Goal: Task Accomplishment & Management: Complete application form

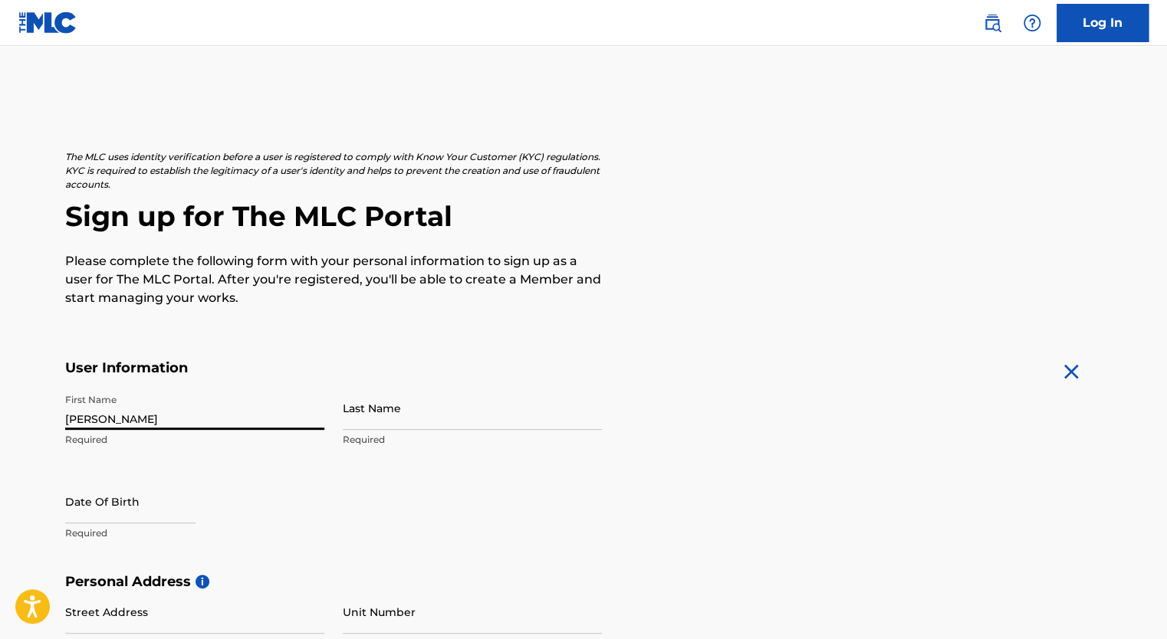
type input "[PERSON_NAME]"
click at [97, 523] on div at bounding box center [130, 503] width 130 height 47
select select "7"
select select "2025"
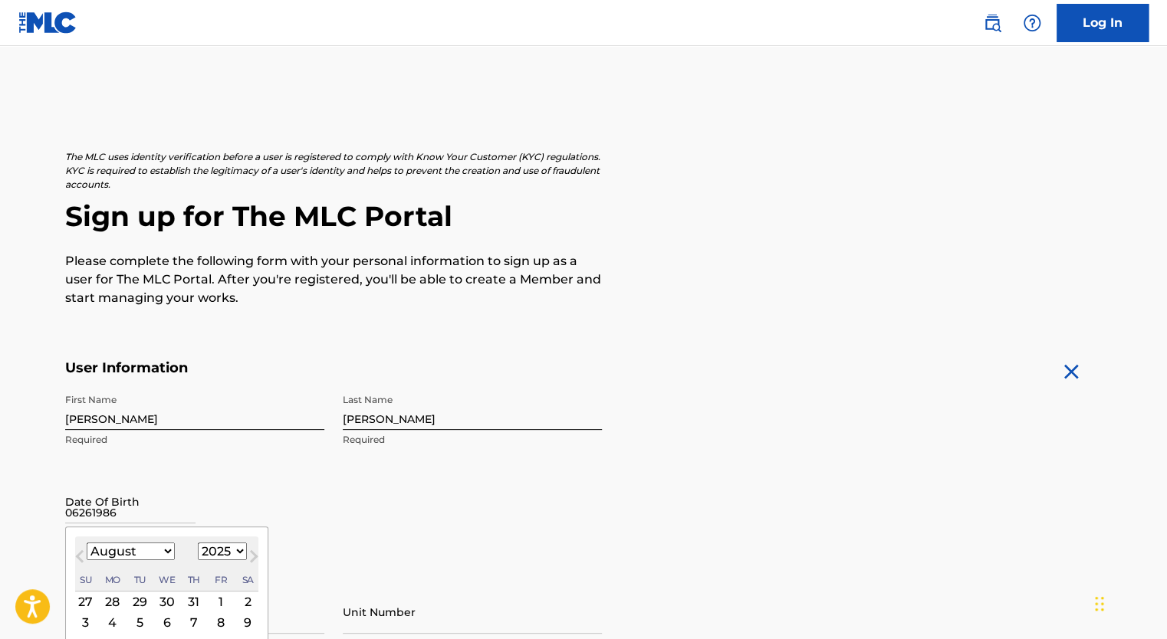
click at [79, 513] on input "06261986" at bounding box center [130, 502] width 130 height 44
type input "[DATE]"
click at [476, 494] on div "First Name [PERSON_NAME] Last Name [PERSON_NAME] Required Date Of Birth [DEMOGR…" at bounding box center [333, 479] width 537 height 187
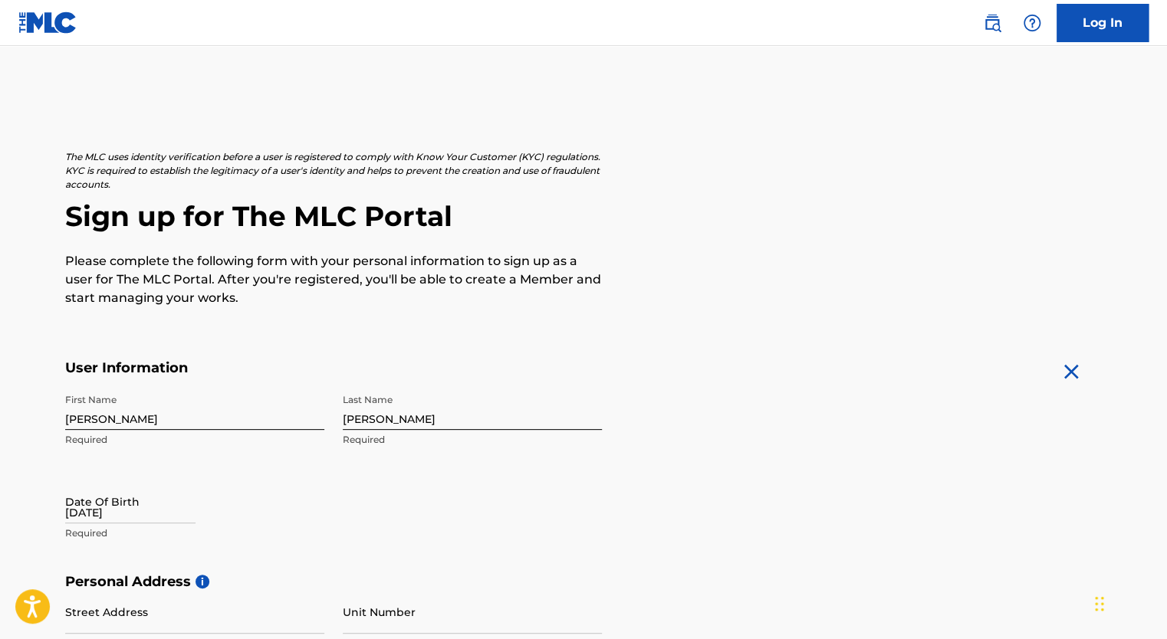
click at [130, 511] on input "[DATE]" at bounding box center [130, 502] width 130 height 44
select select "7"
select select "2025"
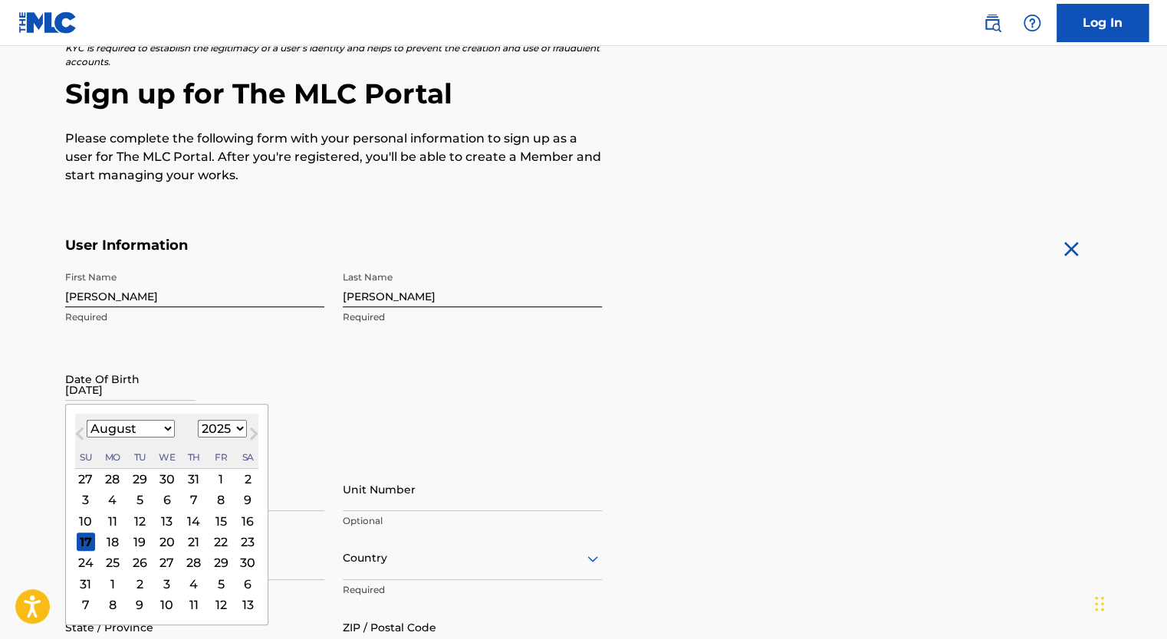
scroll to position [153, 0]
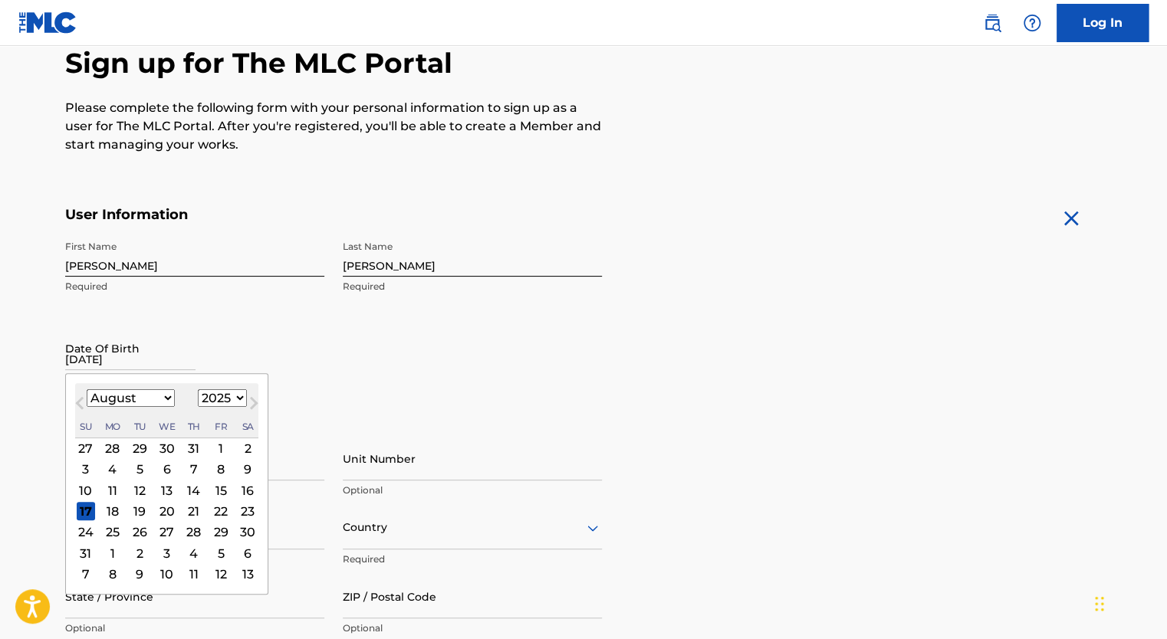
click at [235, 402] on select "1899 1900 1901 1902 1903 1904 1905 1906 1907 1908 1909 1910 1911 1912 1913 1914…" at bounding box center [222, 398] width 49 height 18
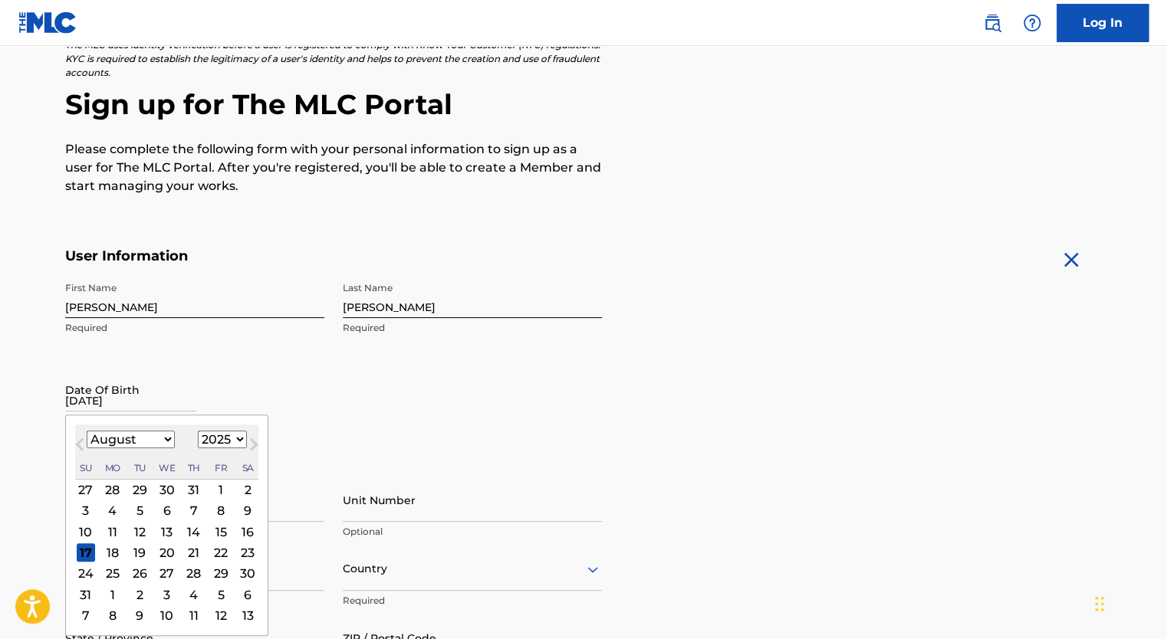
scroll to position [0, 0]
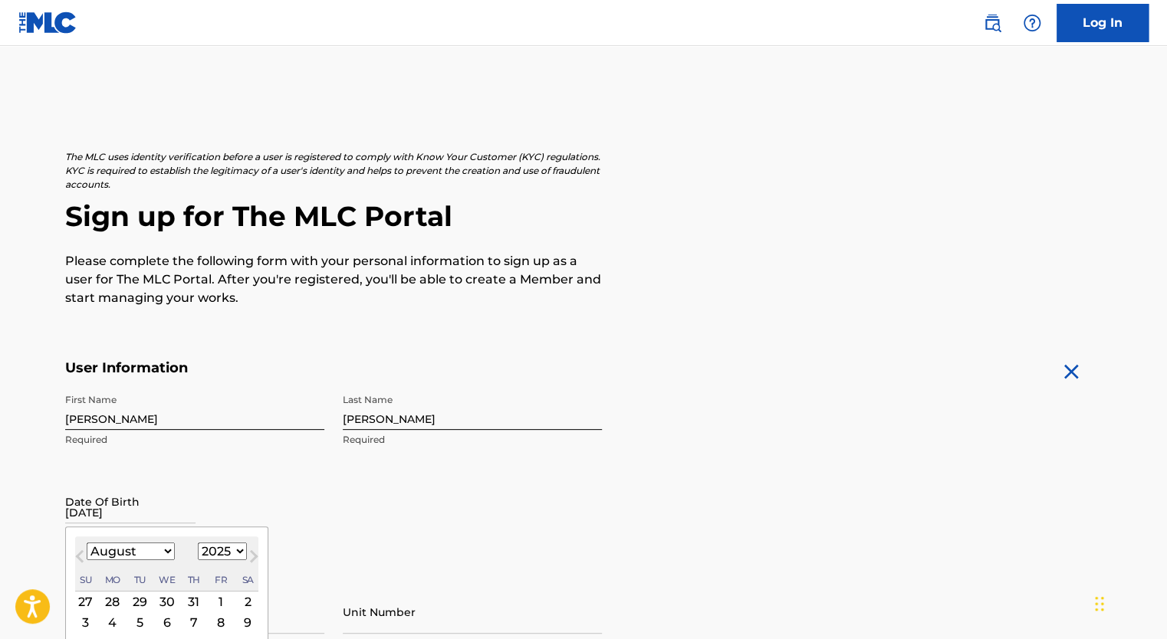
click at [241, 549] on button "Next Month" at bounding box center [253, 559] width 25 height 25
select select "8"
click at [218, 552] on select "1899 1900 1901 1902 1903 1904 1905 1906 1907 1908 1909 1910 1911 1912 1913 1914…" at bounding box center [222, 552] width 49 height 18
select select "1986"
click at [198, 543] on select "1899 1900 1901 1902 1903 1904 1905 1906 1907 1908 1909 1910 1911 1912 1913 1914…" at bounding box center [222, 552] width 49 height 18
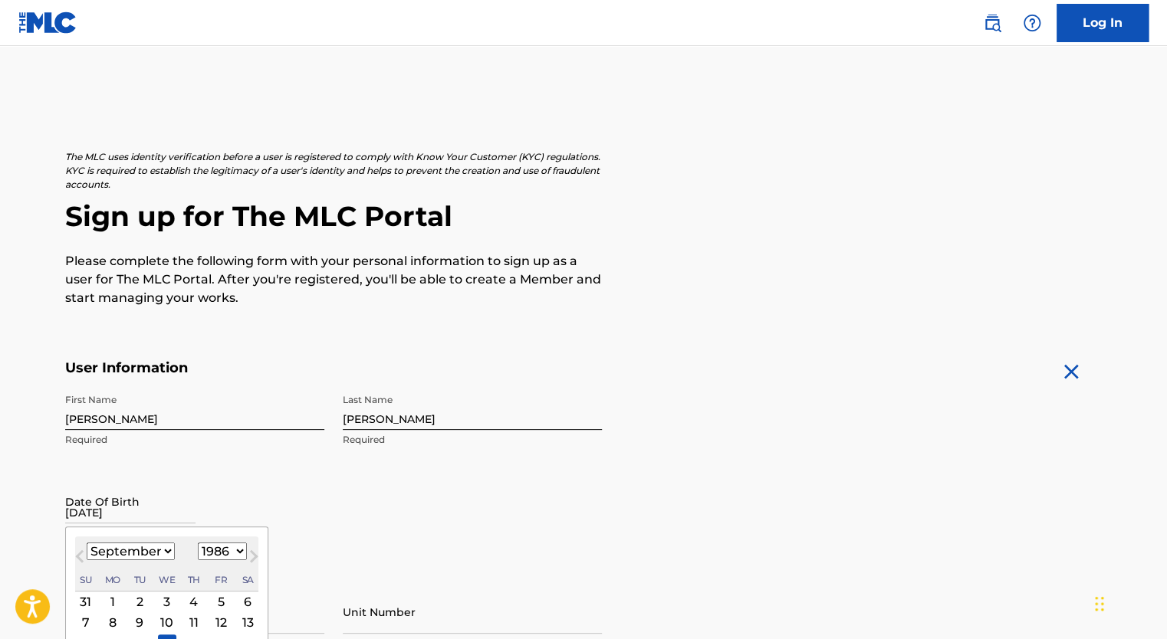
click at [156, 553] on select "January February March April May June July August September October November De…" at bounding box center [131, 552] width 88 height 18
select select "5"
click at [87, 543] on select "January February March April May June July August September October November De…" at bounding box center [131, 552] width 88 height 18
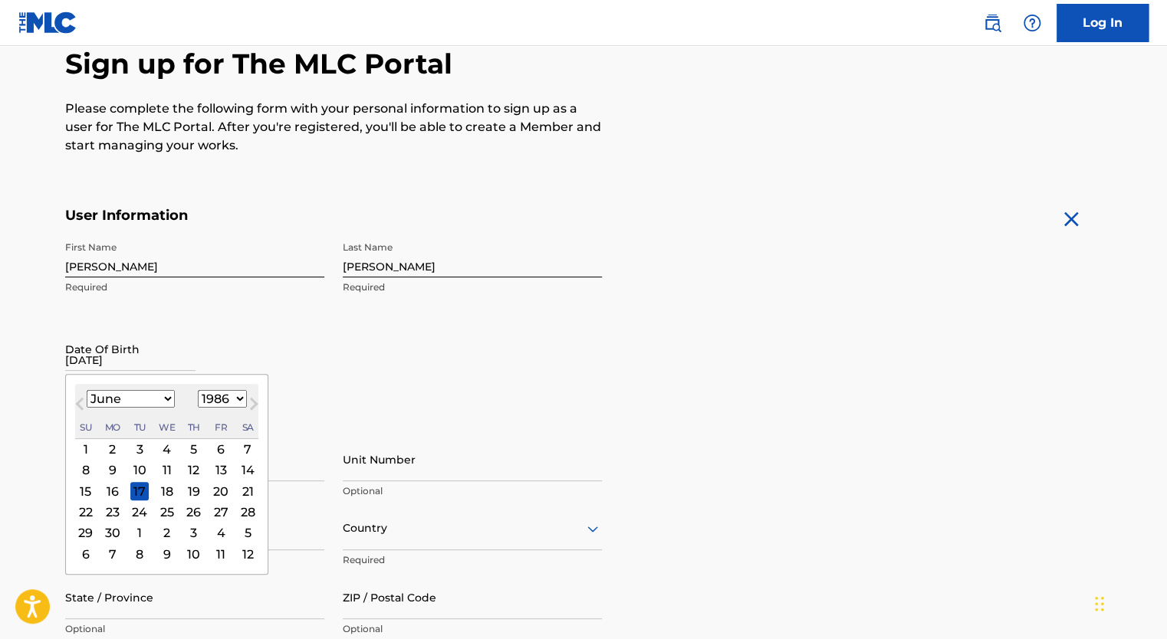
scroll to position [230, 0]
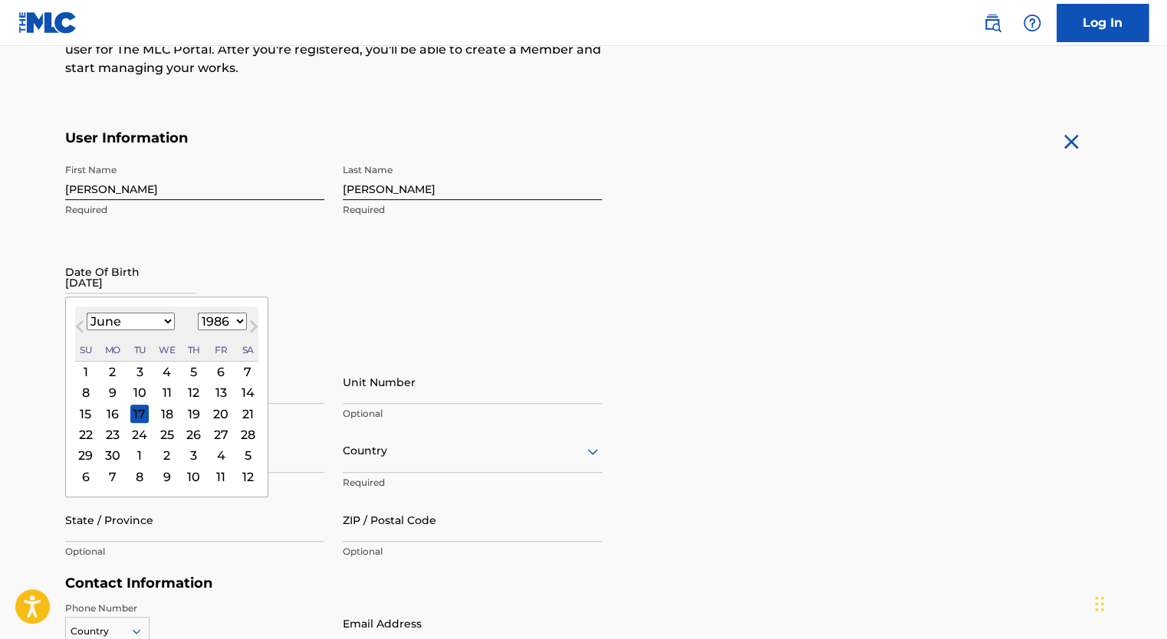
click at [189, 434] on div "26" at bounding box center [194, 434] width 18 height 18
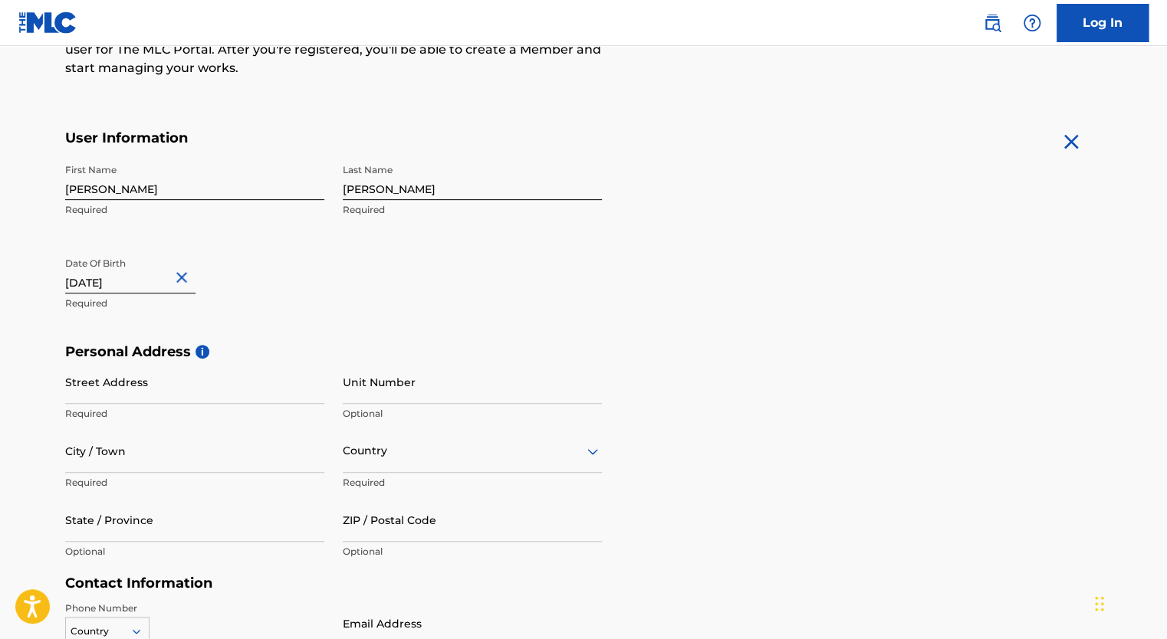
click at [184, 392] on input "Street Address" at bounding box center [194, 382] width 259 height 44
type input "[STREET_ADDRESS]"
type input "Reedley"
type input "CA"
type input "93654"
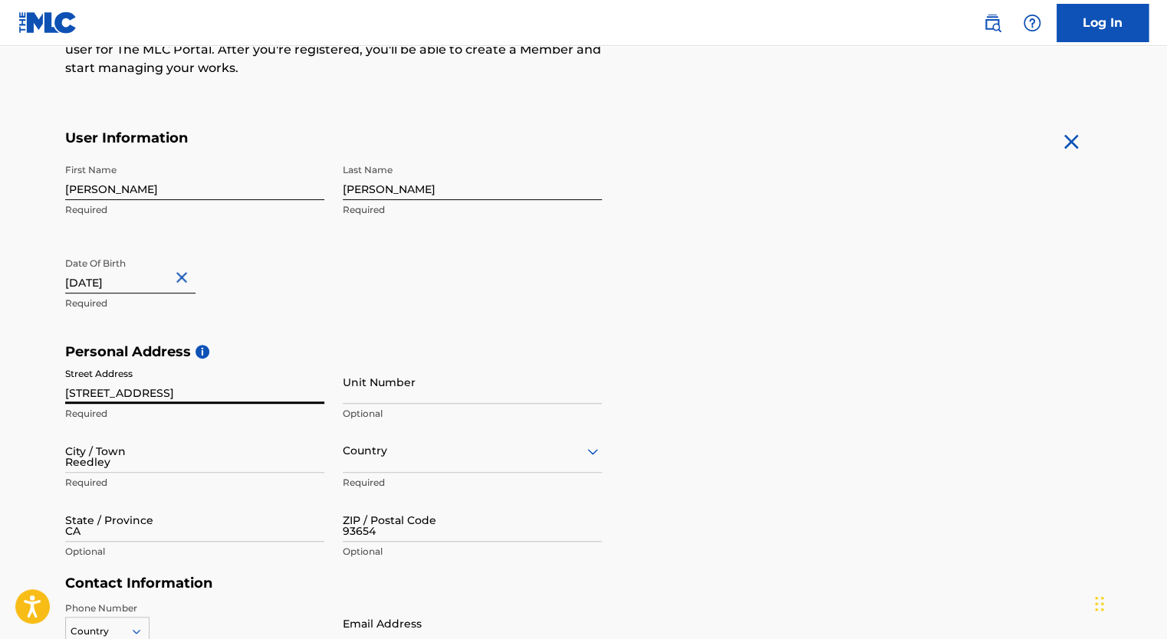
type input "[EMAIL_ADDRESS][DOMAIN_NAME]"
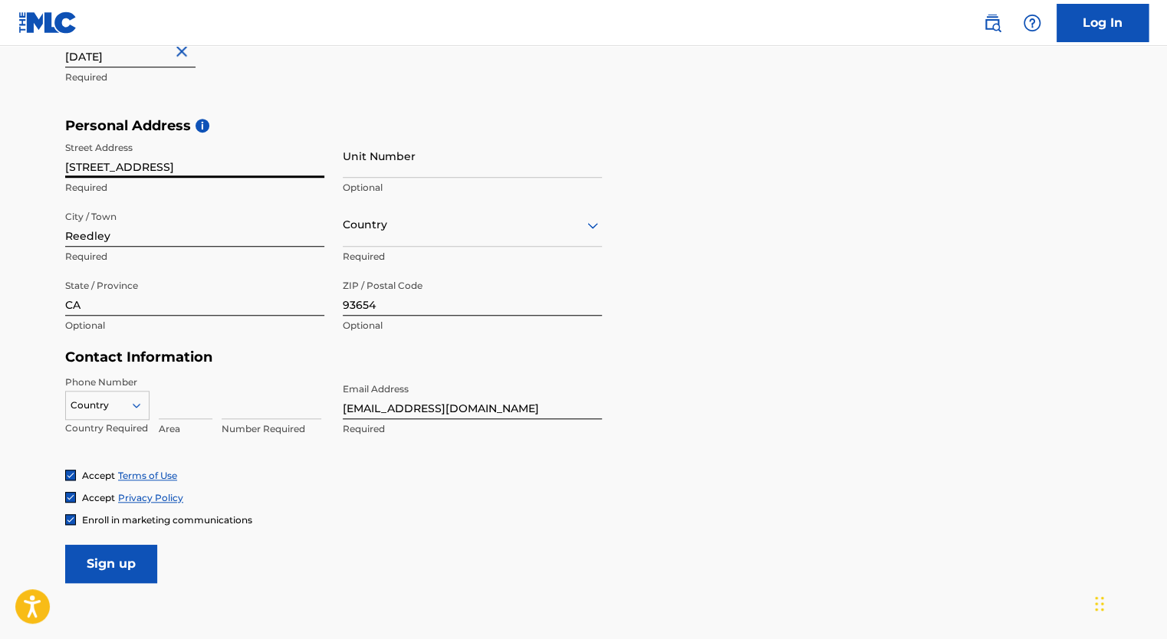
scroll to position [460, 0]
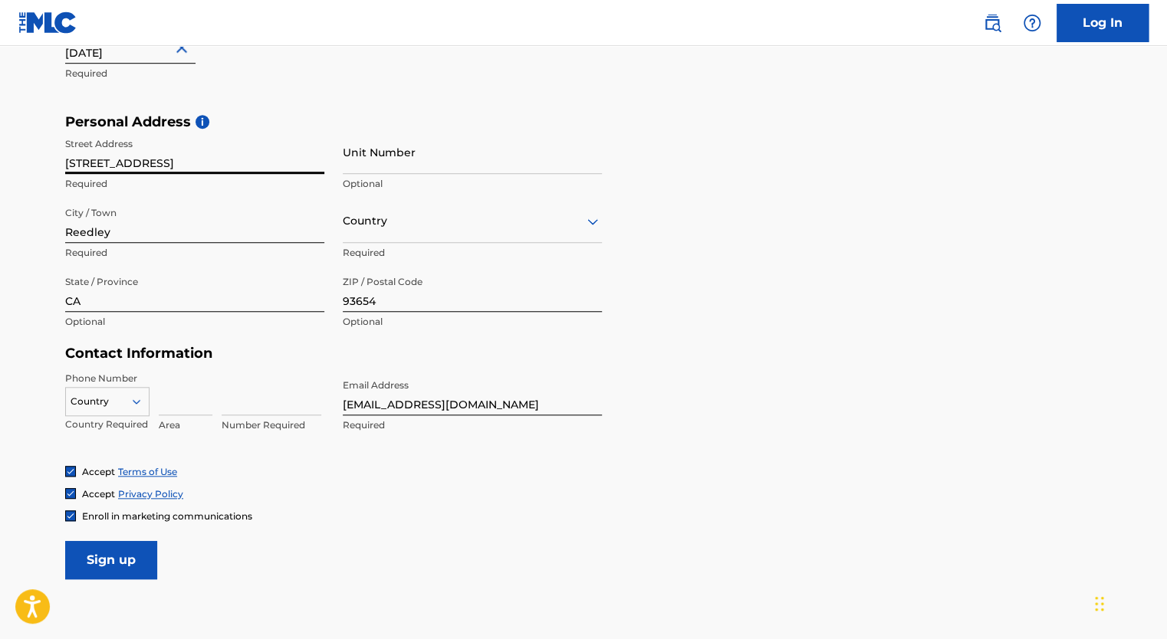
click at [136, 403] on icon at bounding box center [137, 402] width 14 height 14
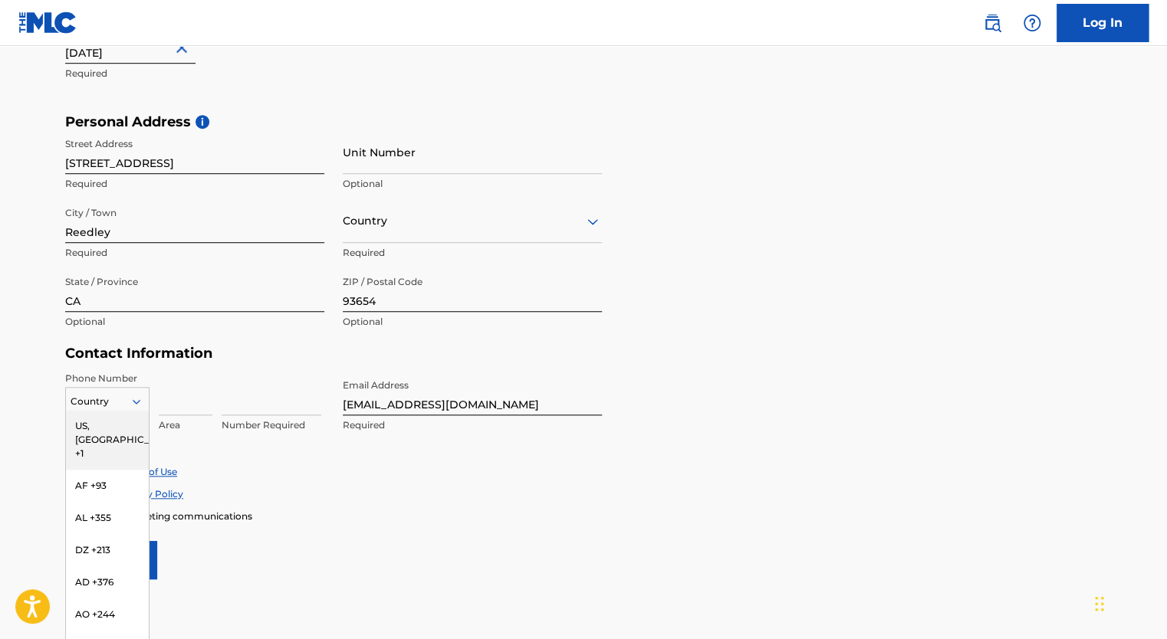
scroll to position [461, 0]
click at [108, 419] on div "US, [GEOGRAPHIC_DATA] +1" at bounding box center [107, 439] width 83 height 60
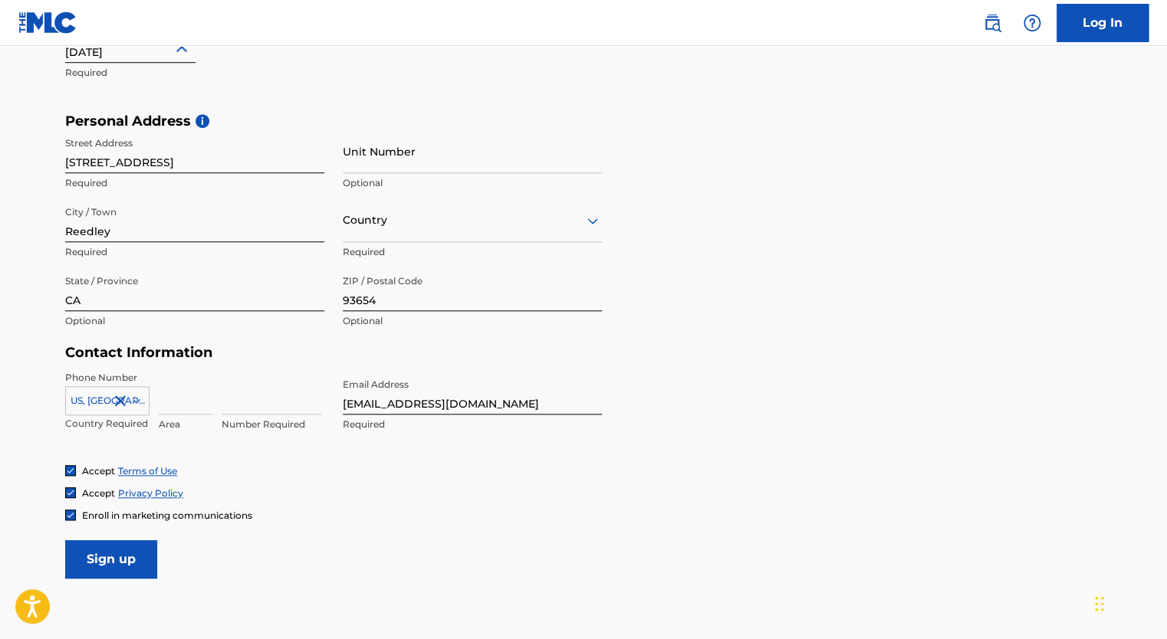
click at [175, 399] on input at bounding box center [186, 393] width 54 height 44
type input "559"
type input "9997143"
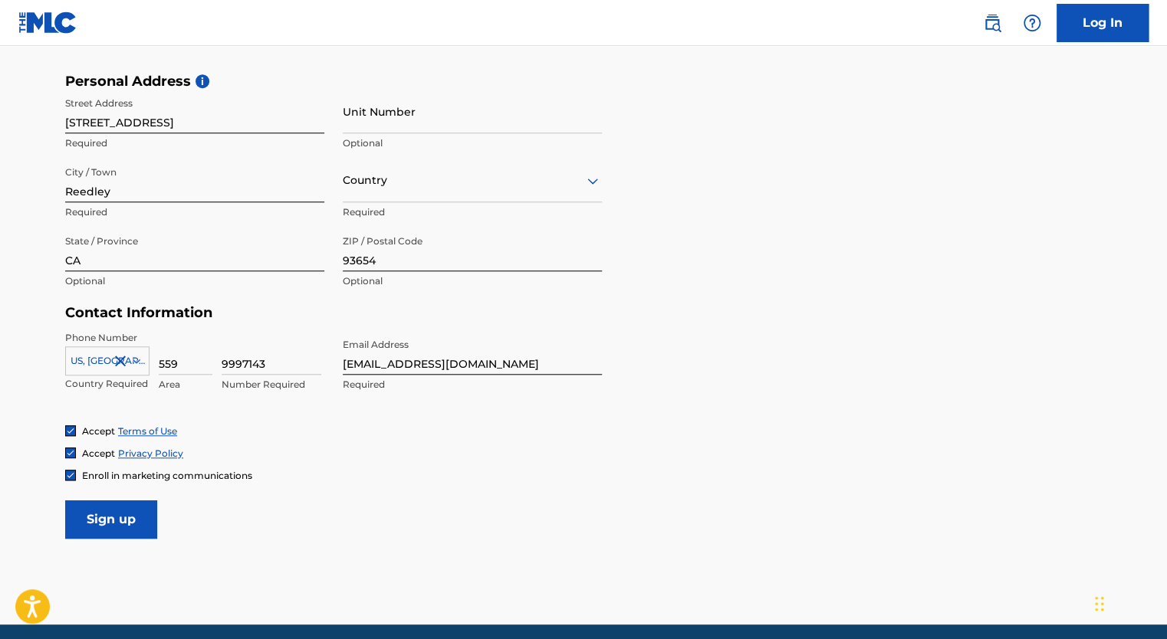
scroll to position [537, 0]
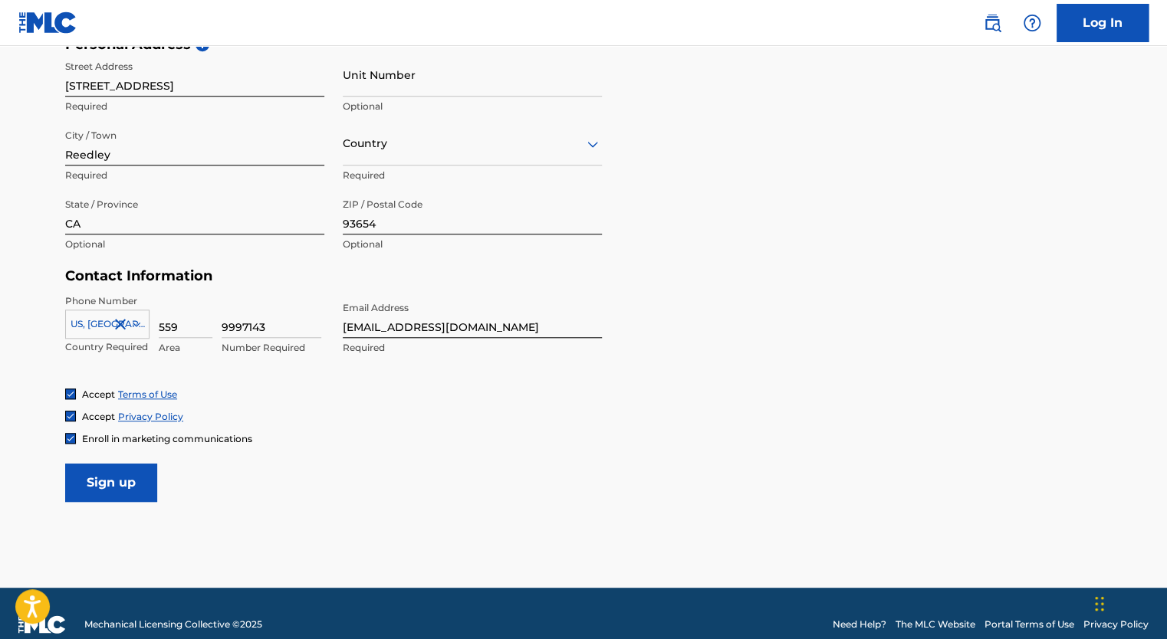
click at [74, 439] on img at bounding box center [70, 438] width 9 height 9
click at [73, 441] on div at bounding box center [70, 438] width 11 height 11
click at [90, 481] on input "Sign up" at bounding box center [111, 483] width 92 height 38
click at [406, 153] on div "Country" at bounding box center [472, 144] width 259 height 44
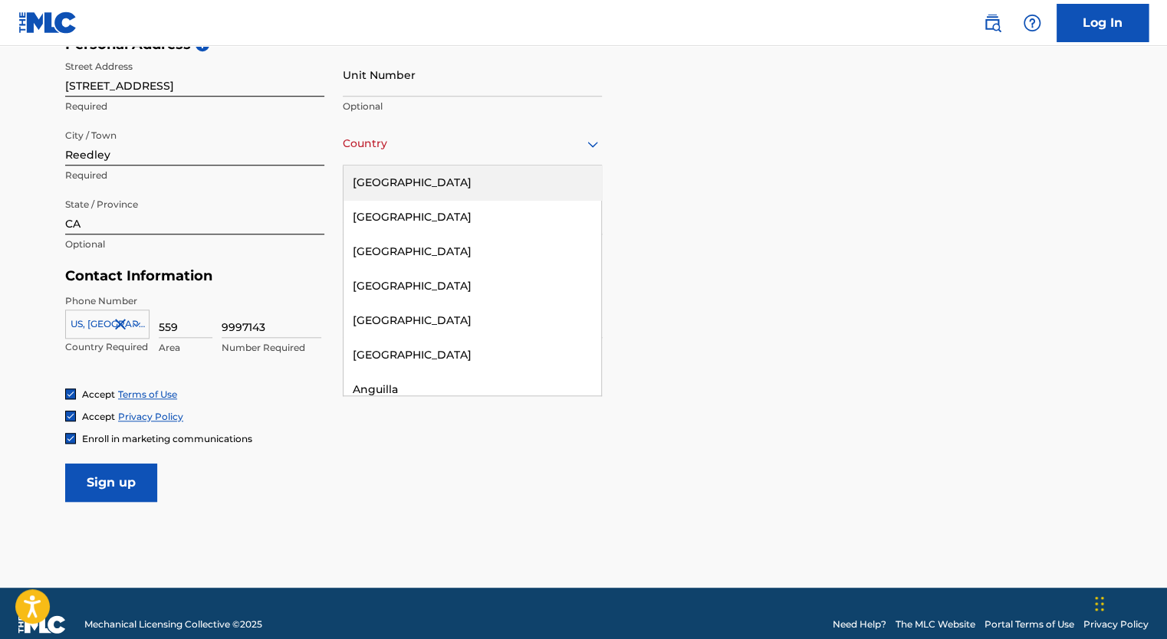
click at [404, 192] on div "[GEOGRAPHIC_DATA]" at bounding box center [472, 183] width 258 height 34
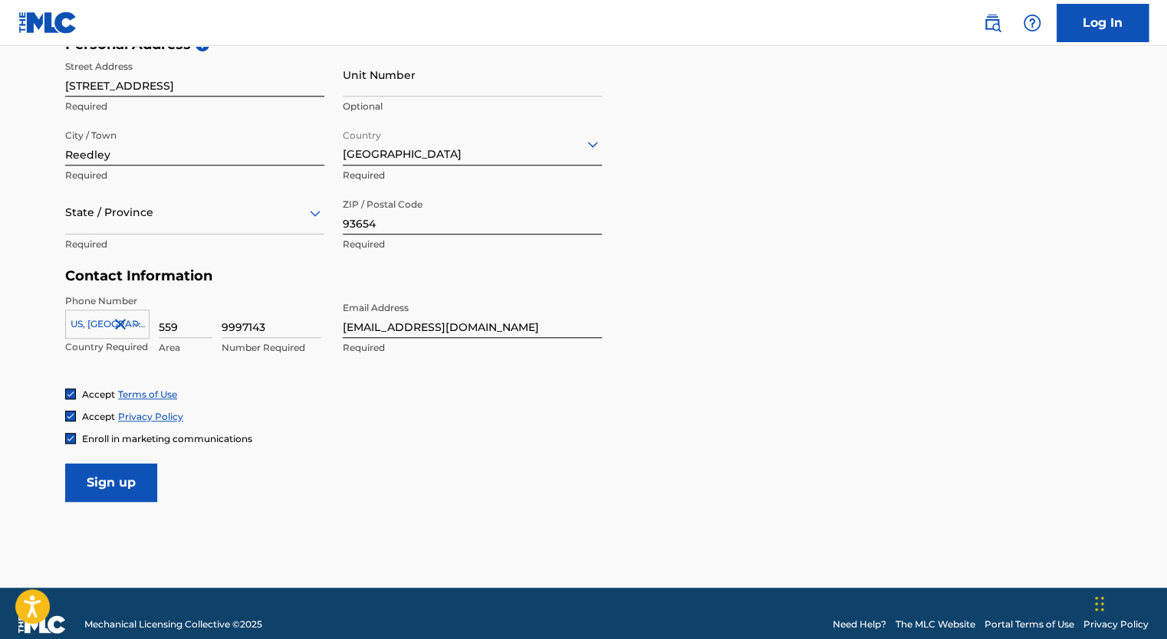
click at [113, 486] on input "Sign up" at bounding box center [111, 483] width 92 height 38
click at [123, 228] on div "State / Province" at bounding box center [194, 213] width 259 height 44
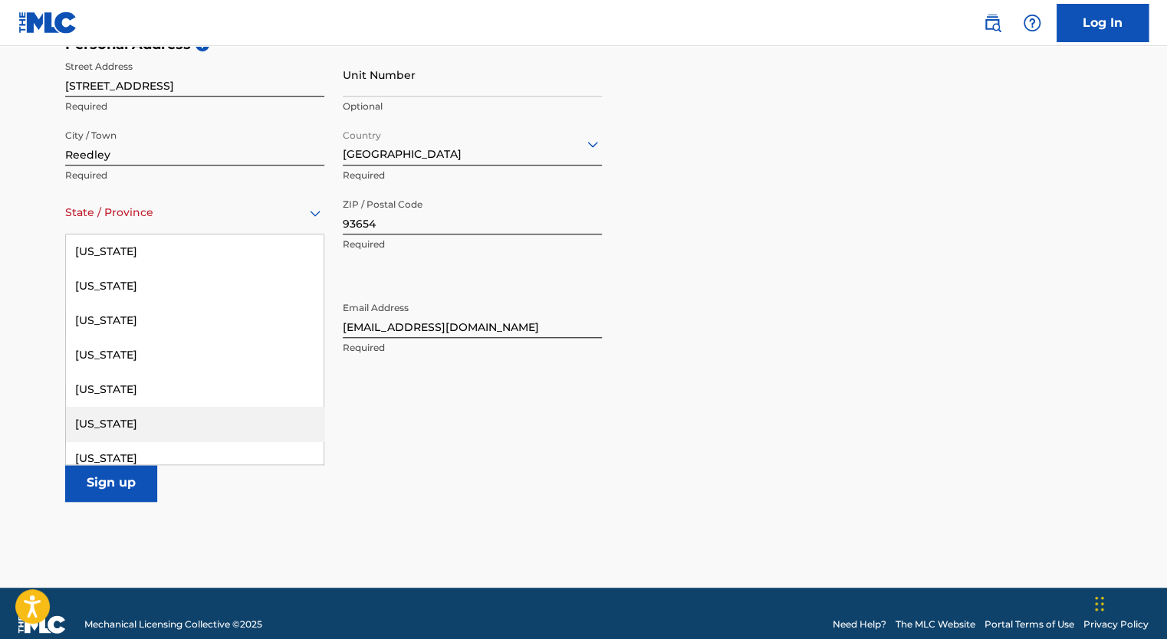
click at [101, 419] on div "[US_STATE]" at bounding box center [195, 424] width 258 height 34
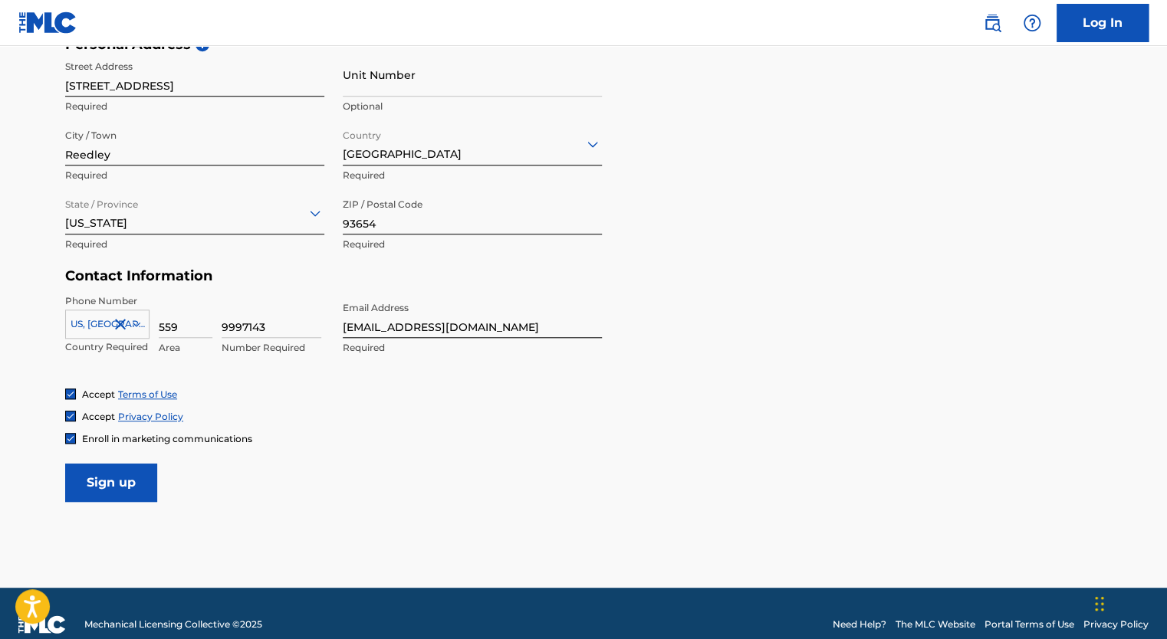
click at [115, 482] on input "Sign up" at bounding box center [111, 483] width 92 height 38
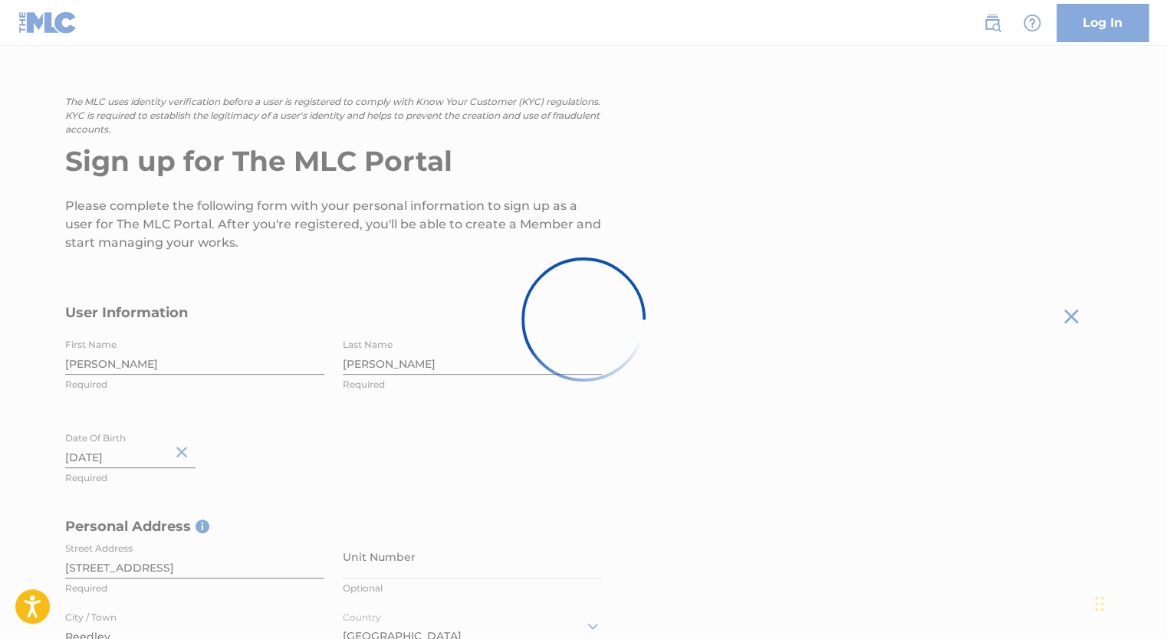
scroll to position [0, 0]
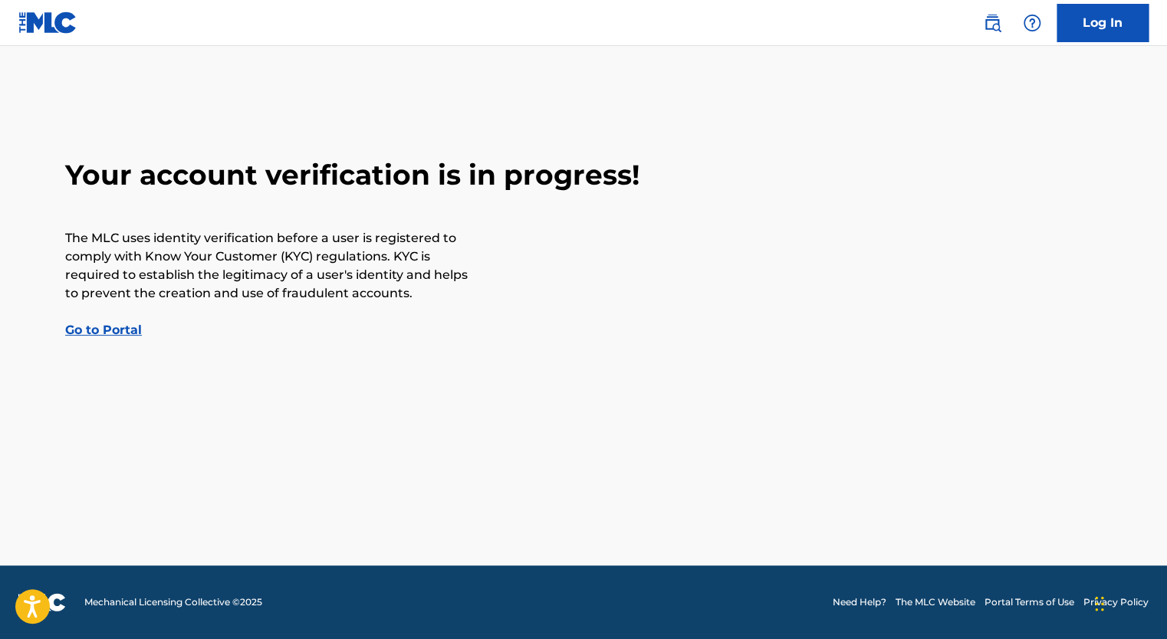
click at [98, 327] on link "Go to Portal" at bounding box center [103, 330] width 77 height 15
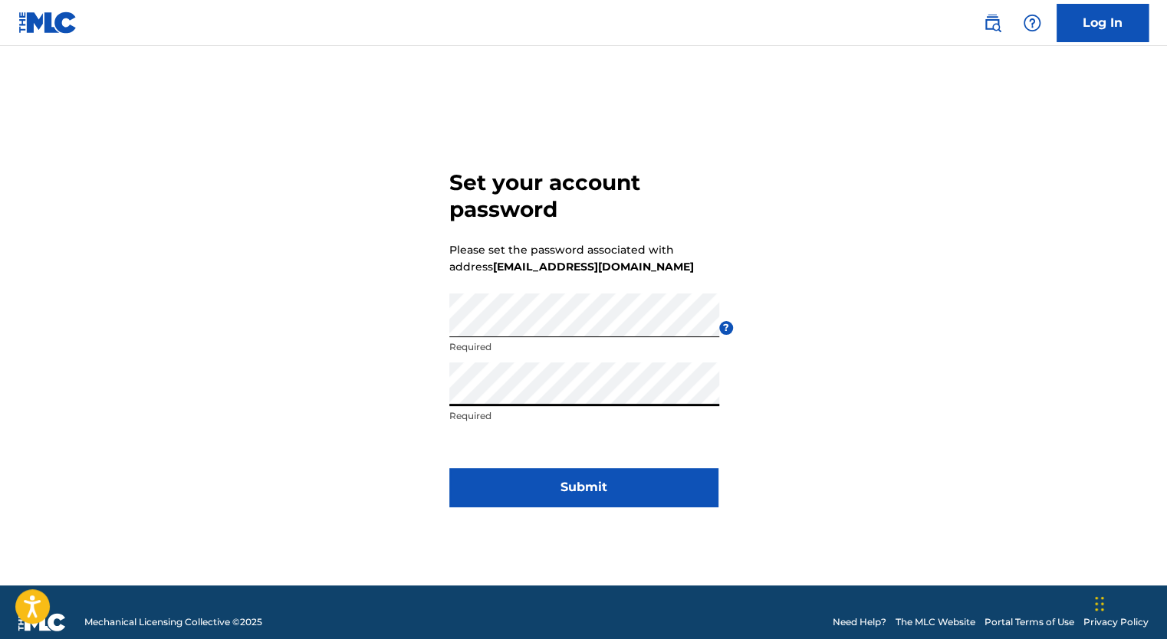
click at [555, 477] on button "Submit" at bounding box center [583, 487] width 268 height 38
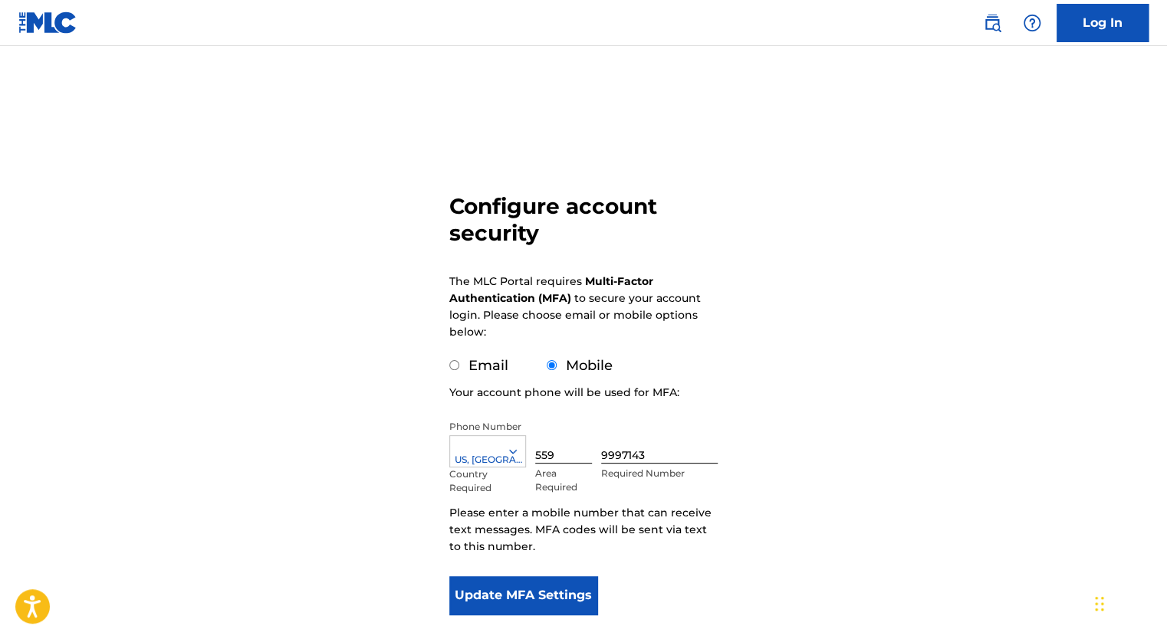
scroll to position [77, 0]
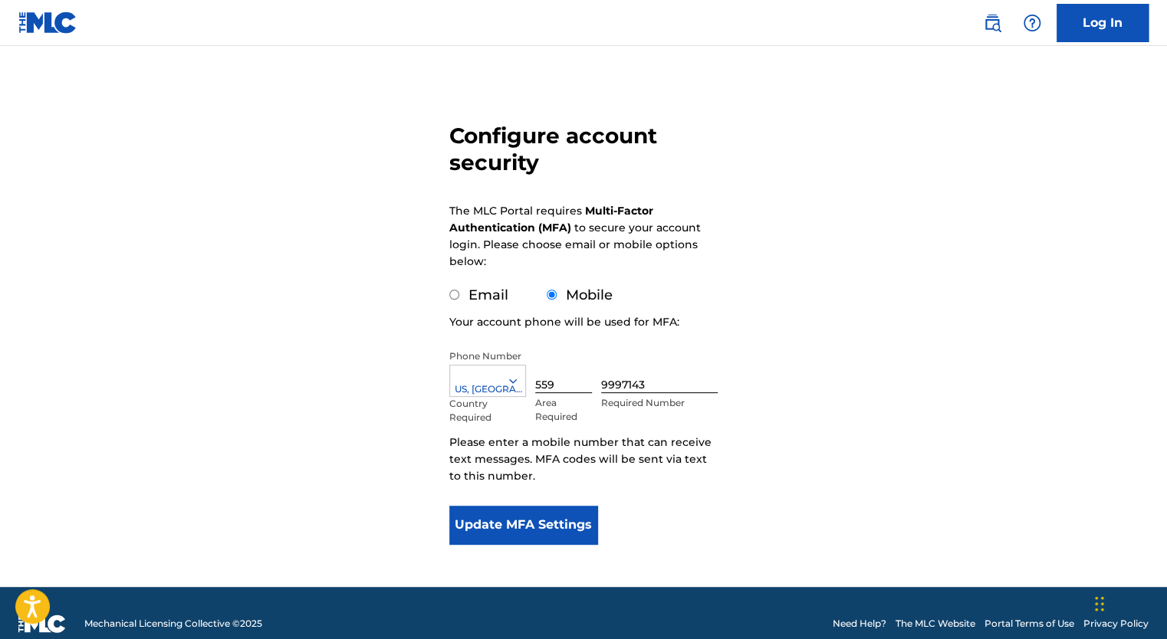
click at [552, 520] on button "Update MFA Settings" at bounding box center [523, 525] width 148 height 38
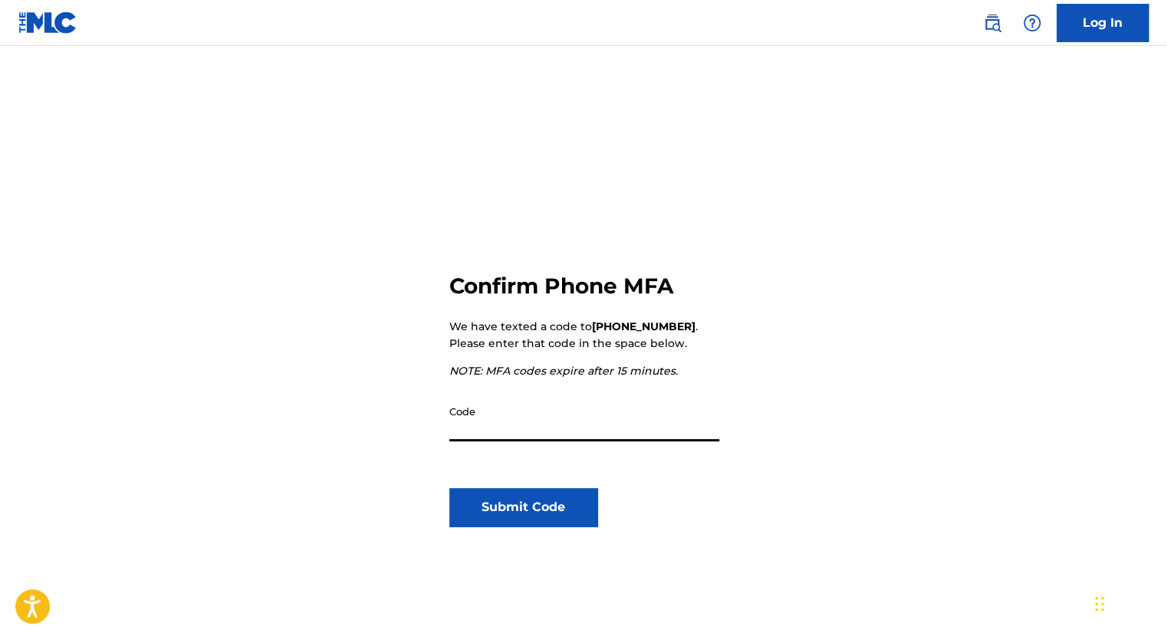
click at [537, 431] on input "Code" at bounding box center [584, 420] width 270 height 44
type input "878136"
click at [537, 514] on button "Submit Code" at bounding box center [523, 507] width 148 height 38
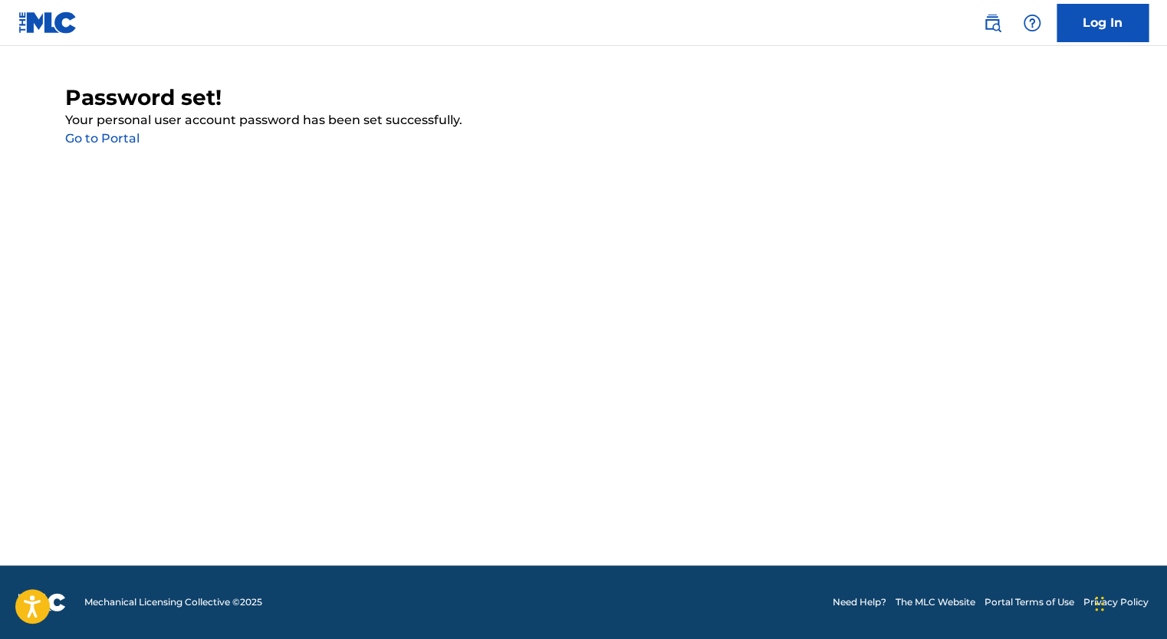
click at [123, 141] on link "Go to Portal" at bounding box center [102, 138] width 74 height 15
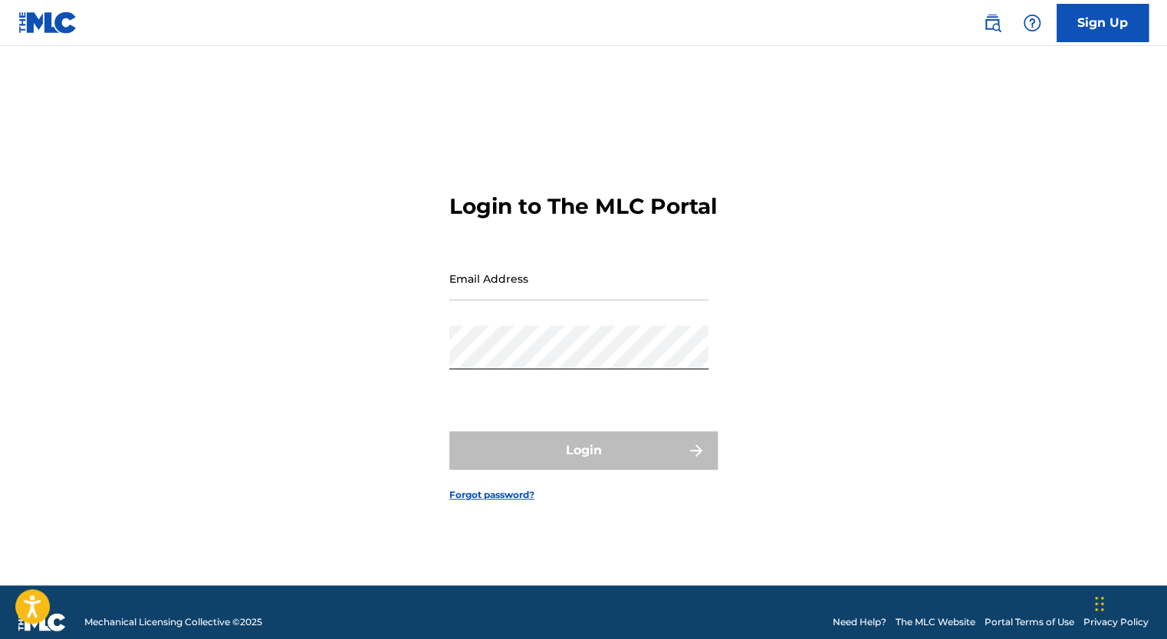
click at [516, 300] on input "Email Address" at bounding box center [578, 279] width 259 height 44
click at [506, 300] on input "Email Address" at bounding box center [578, 279] width 259 height 44
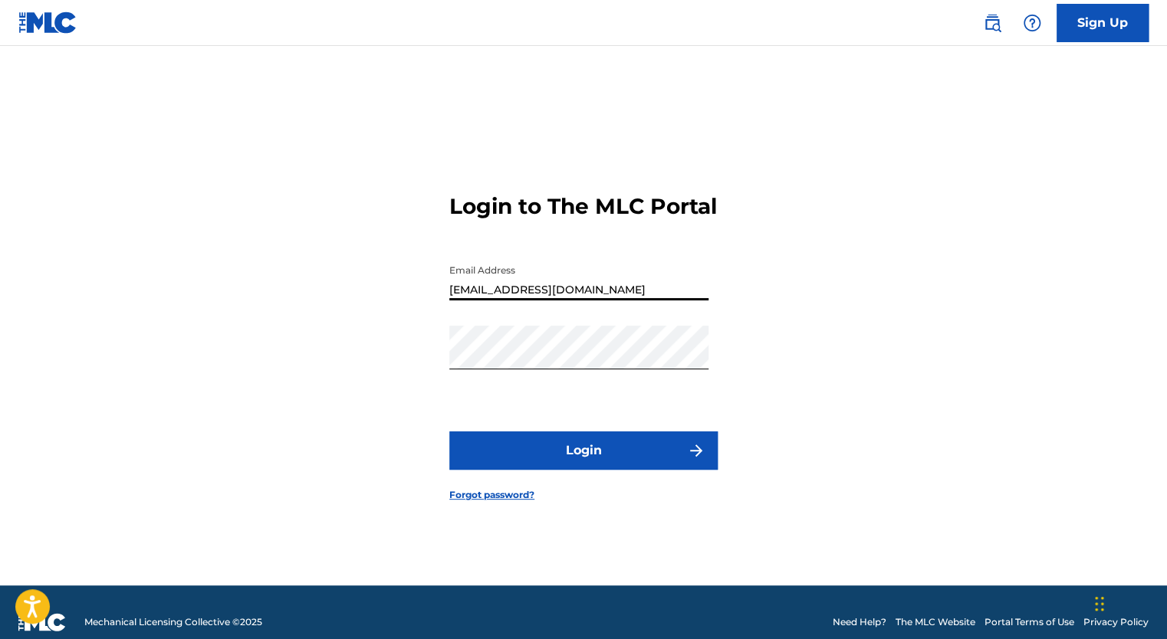
type input "Juanchavez93648@icloud.com"
click at [578, 468] on button "Login" at bounding box center [583, 451] width 268 height 38
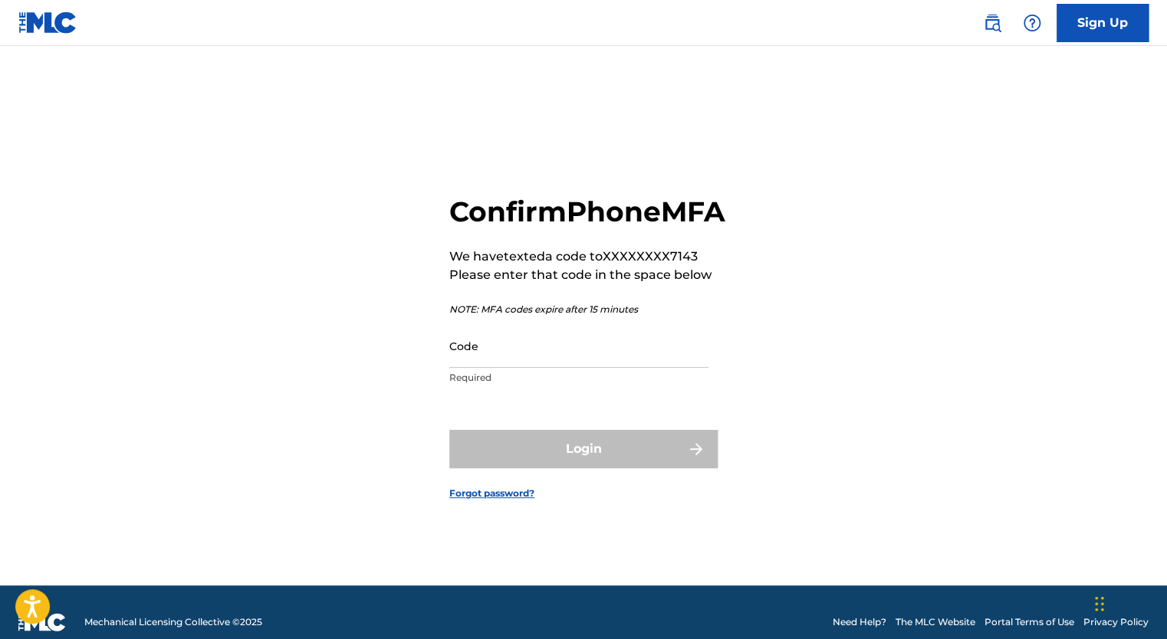
click at [511, 368] on input "Code" at bounding box center [578, 346] width 259 height 44
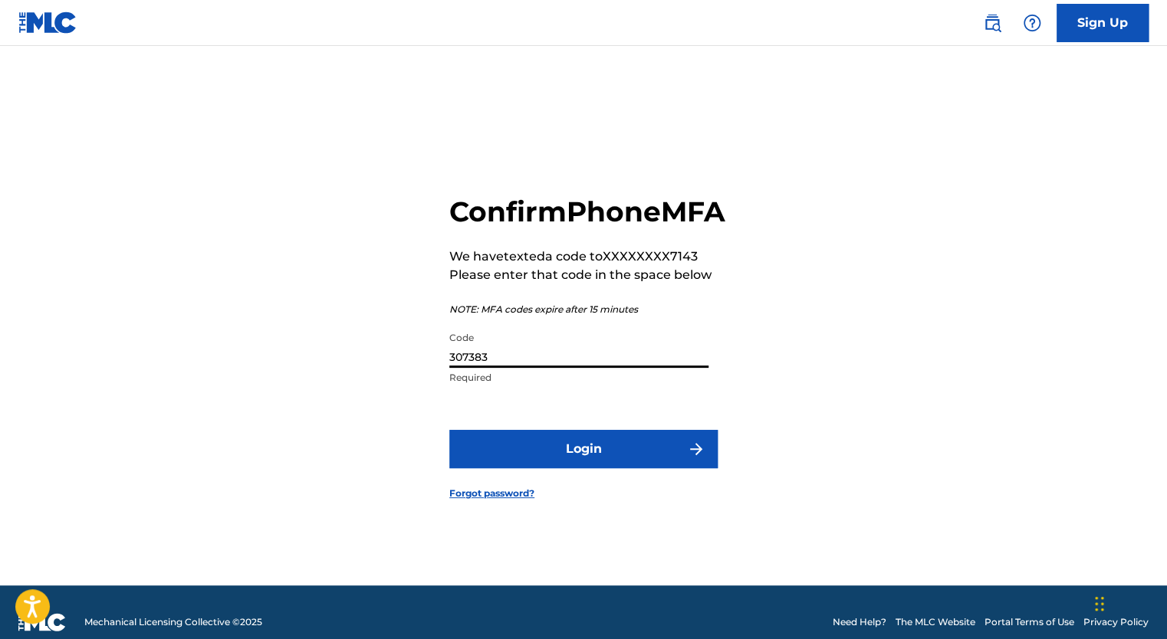
type input "307383"
click at [572, 468] on button "Login" at bounding box center [583, 449] width 268 height 38
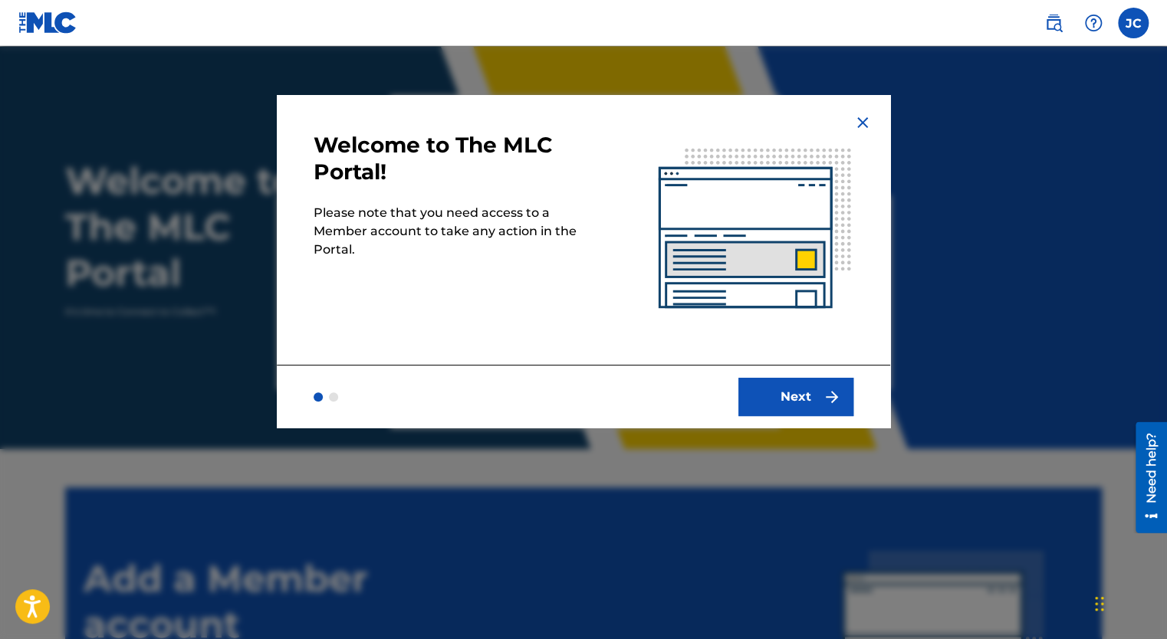
click at [800, 393] on button "Next" at bounding box center [795, 397] width 115 height 38
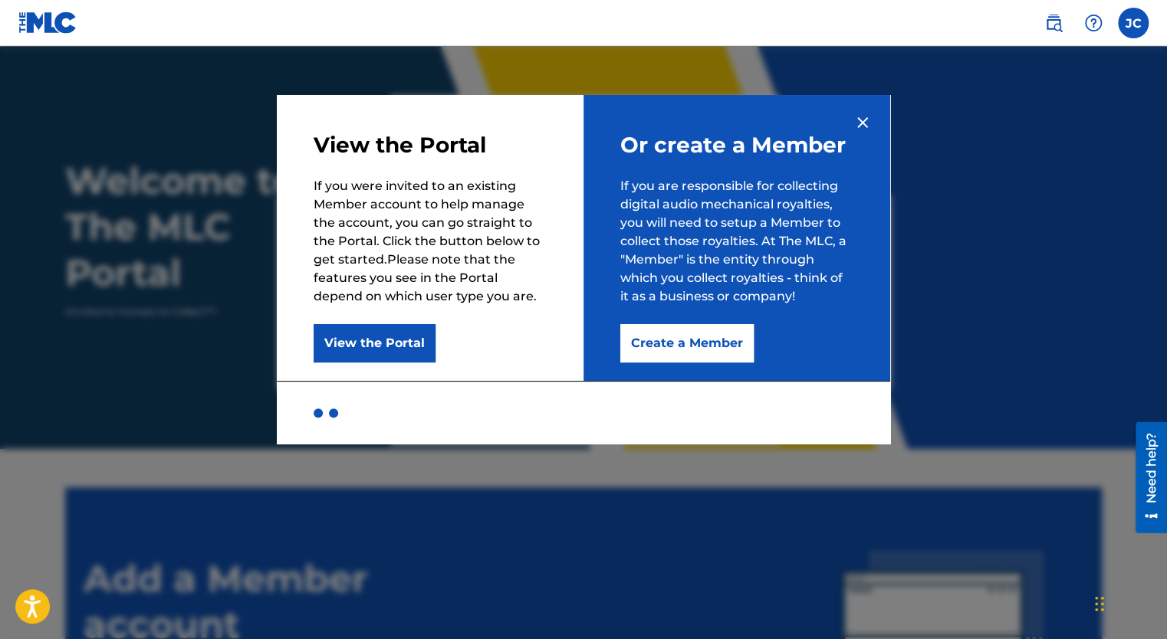
click at [681, 346] on button "Create a Member" at bounding box center [686, 343] width 133 height 38
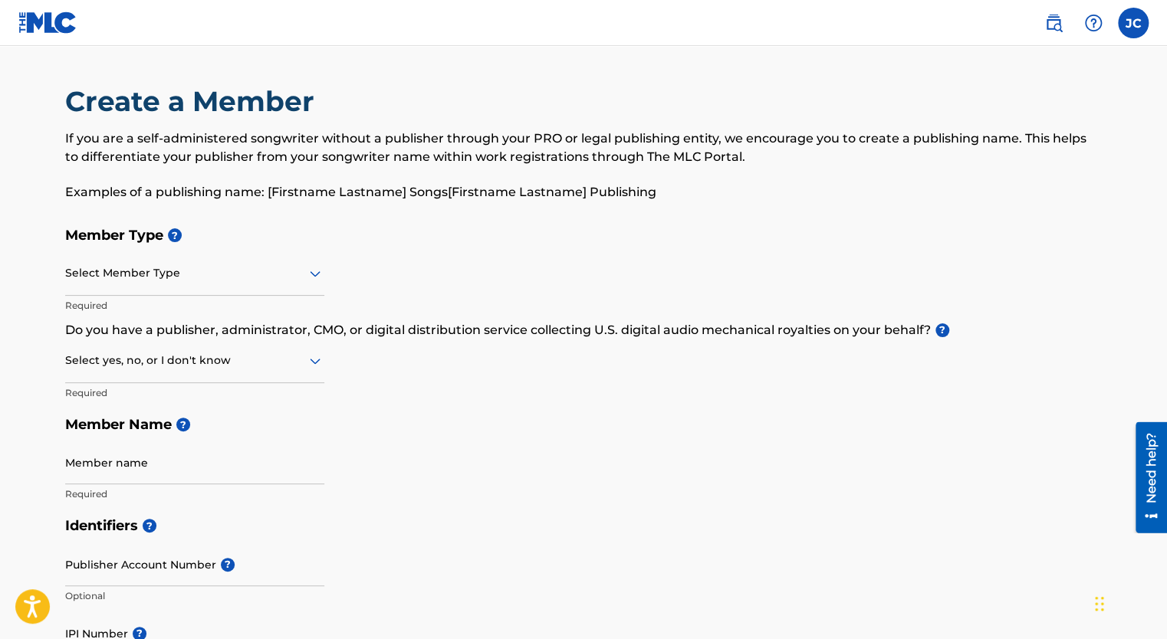
click at [321, 271] on icon at bounding box center [315, 273] width 18 height 18
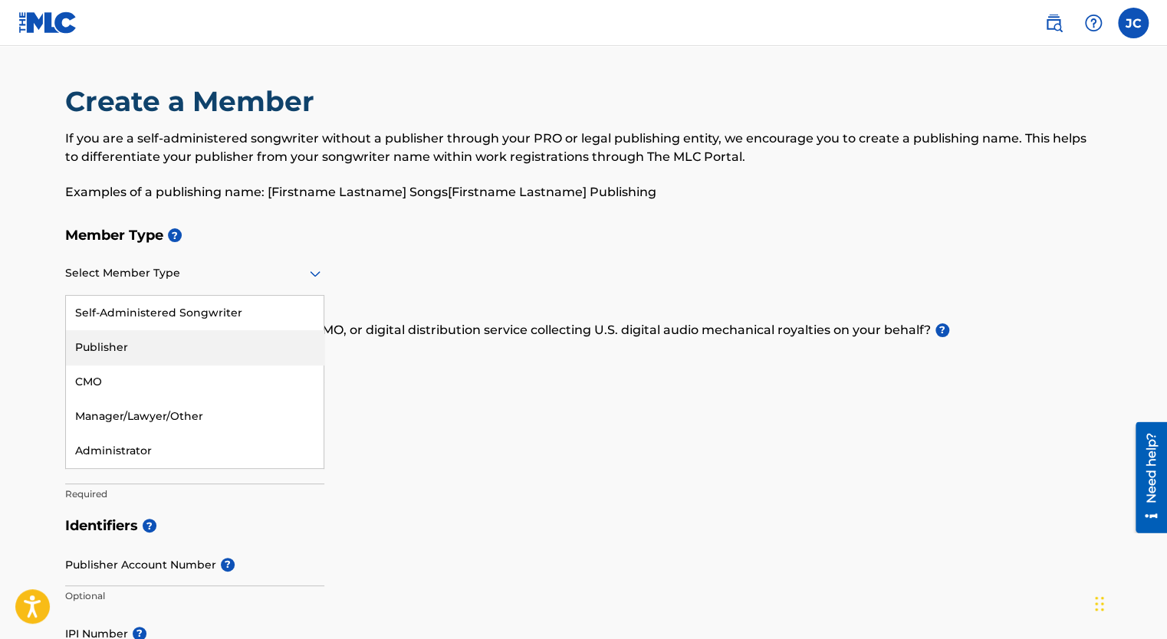
click at [172, 345] on div "Publisher" at bounding box center [195, 347] width 258 height 34
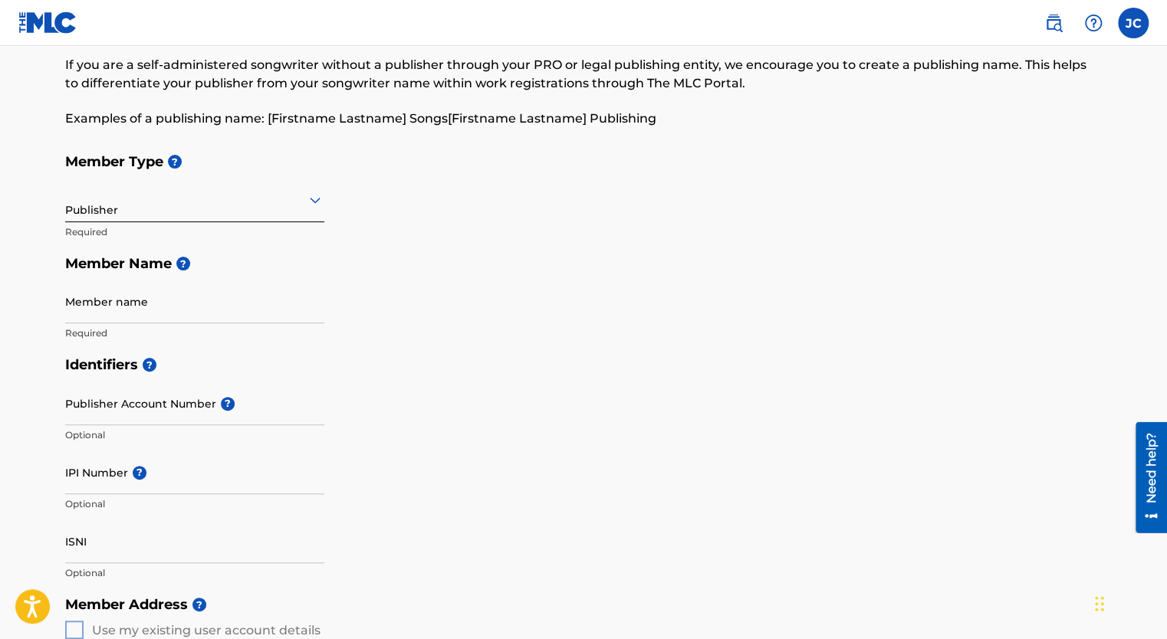
scroll to position [77, 0]
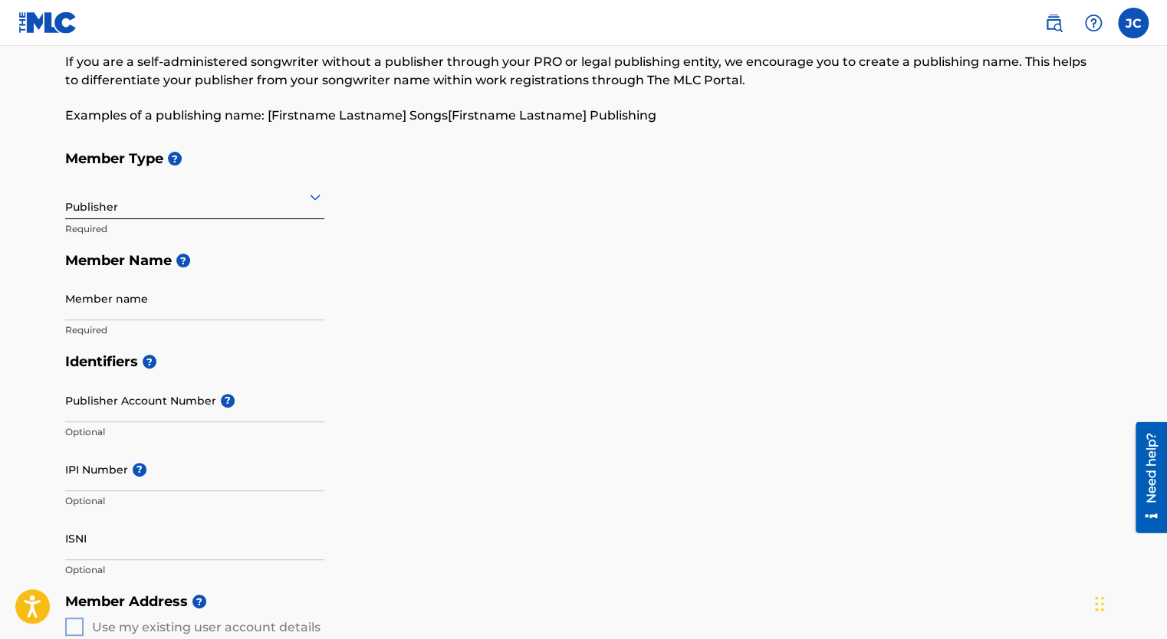
click at [199, 463] on input "IPI Number ?" at bounding box center [194, 470] width 259 height 44
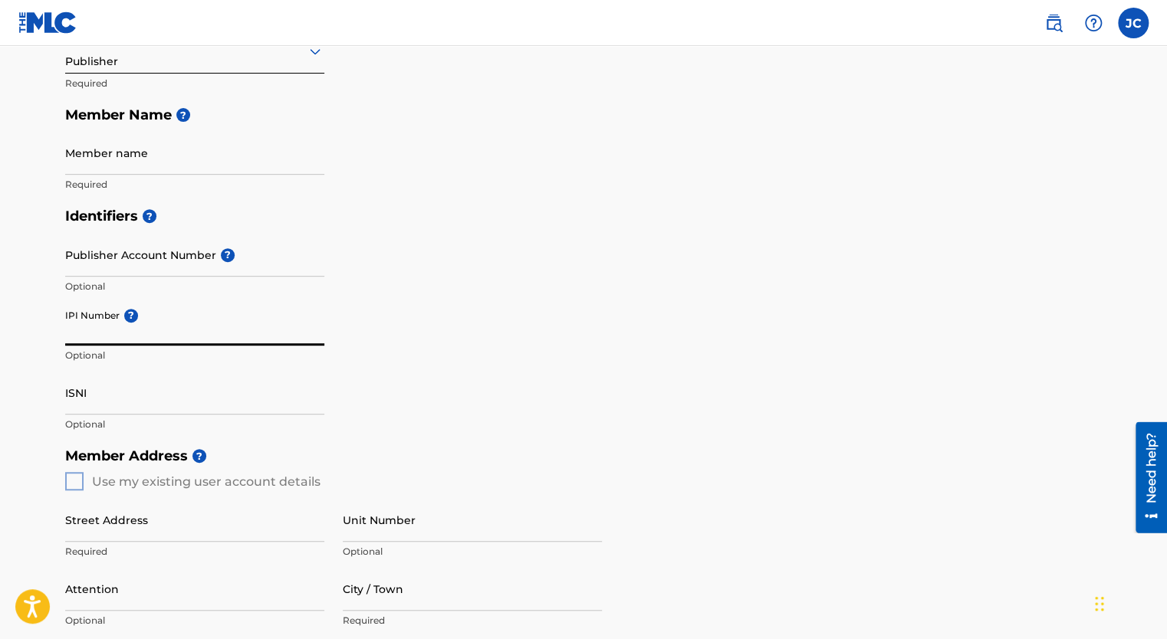
scroll to position [230, 0]
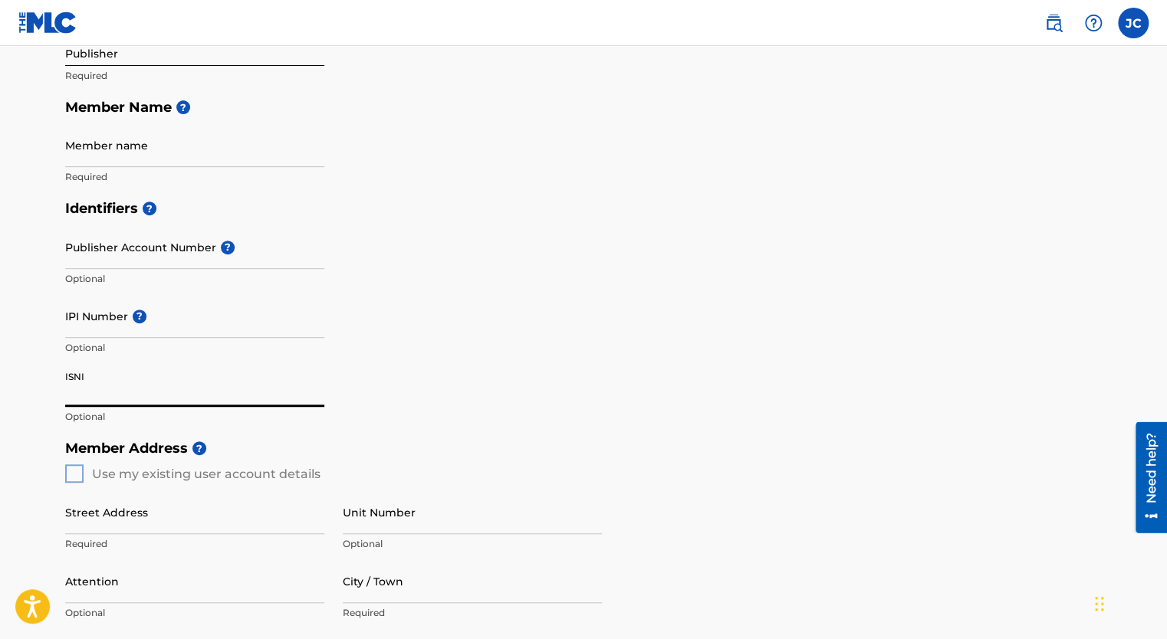
click at [107, 403] on input "ISNI" at bounding box center [194, 385] width 259 height 44
click at [119, 158] on input "Member name" at bounding box center [194, 145] width 259 height 44
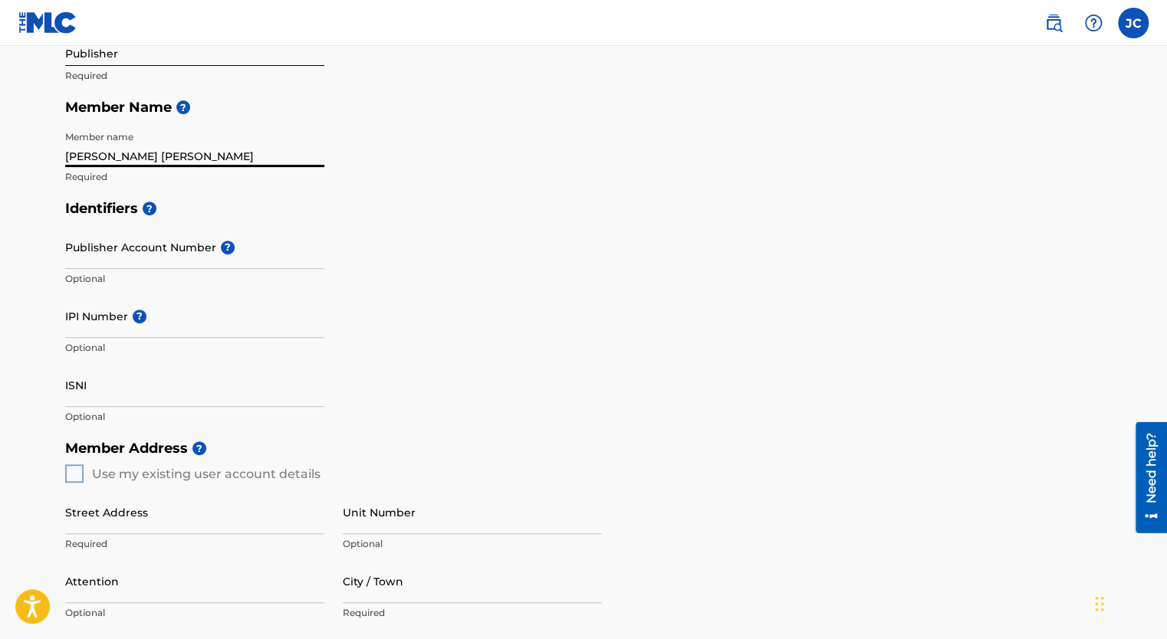
type input "Juan Carlos Chavez"
click at [392, 170] on div "Member Type ? Publisher Required Member Name ? Member name Juan Carlos Chavez R…" at bounding box center [583, 90] width 1036 height 203
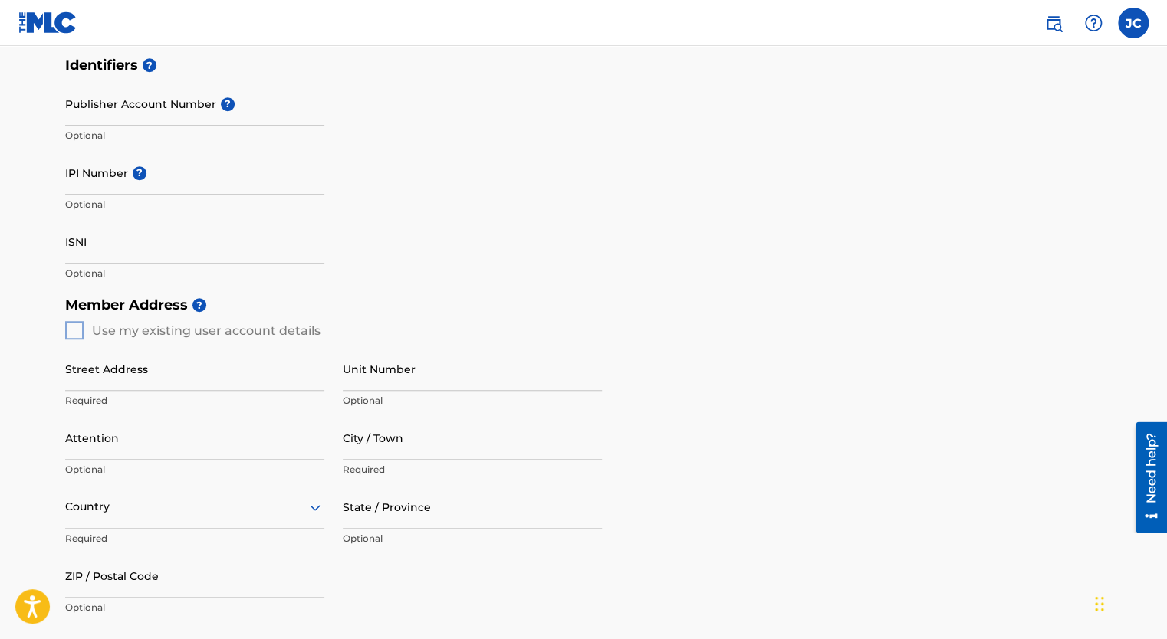
scroll to position [383, 0]
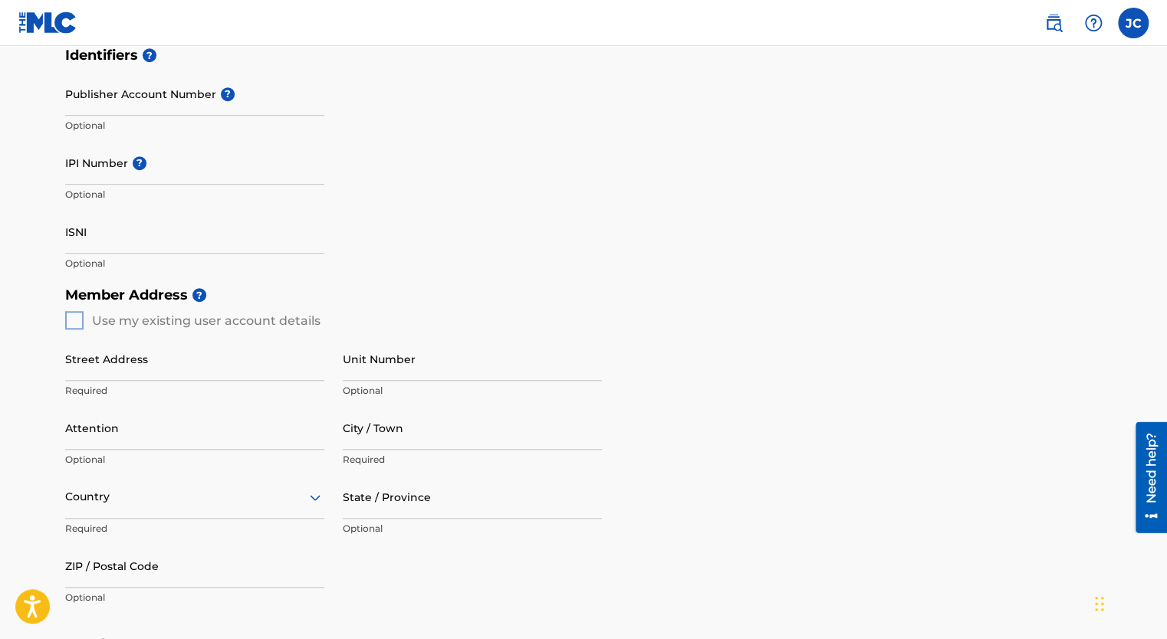
click at [71, 320] on div "Member Address ? Use my existing user account details Street Address Required U…" at bounding box center [583, 454] width 1036 height 350
click at [112, 369] on input "Street Address" at bounding box center [194, 359] width 259 height 44
type input "[STREET_ADDRESS]"
type input "Reedley"
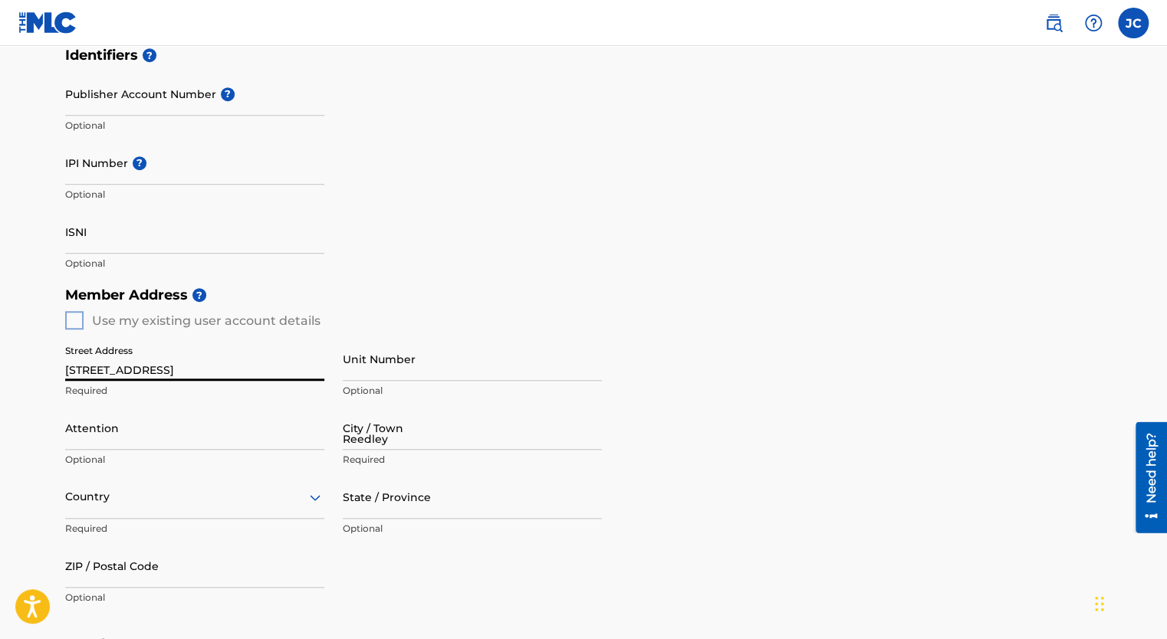
type input "CA"
type input "93654"
type input "[EMAIL_ADDRESS][DOMAIN_NAME]"
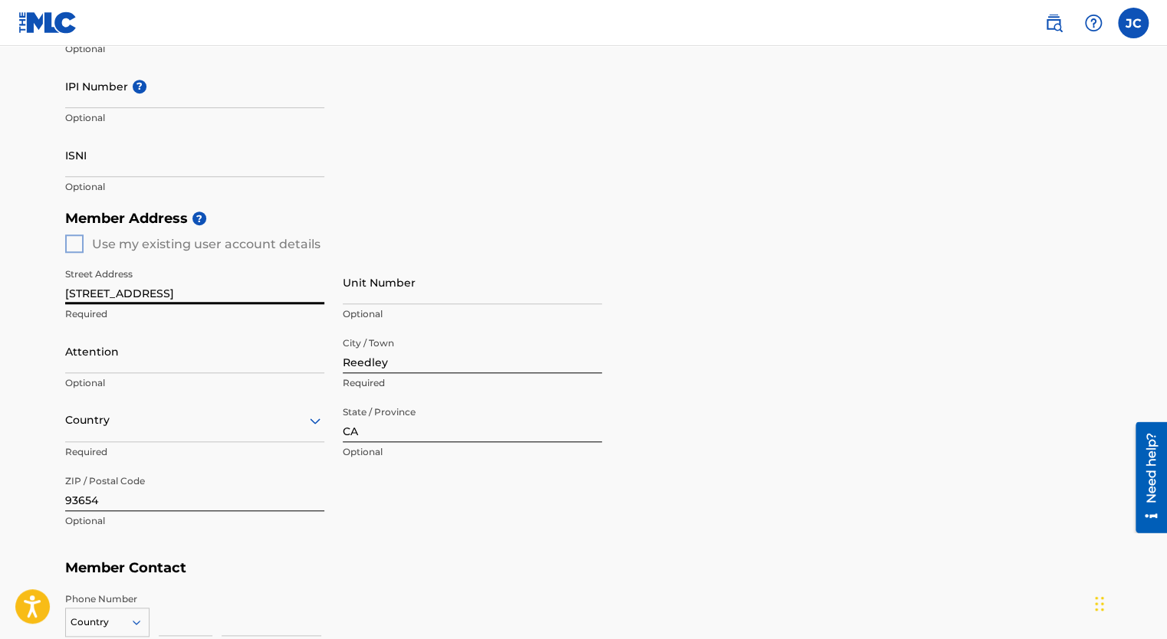
click at [147, 429] on div "Country" at bounding box center [194, 421] width 259 height 44
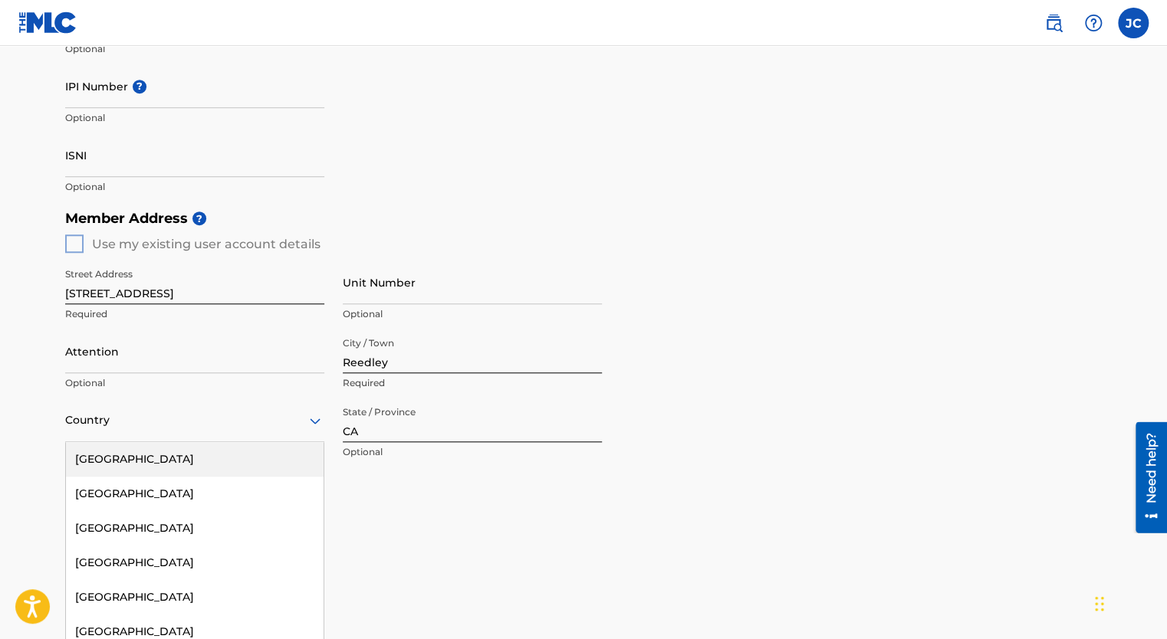
scroll to position [494, 0]
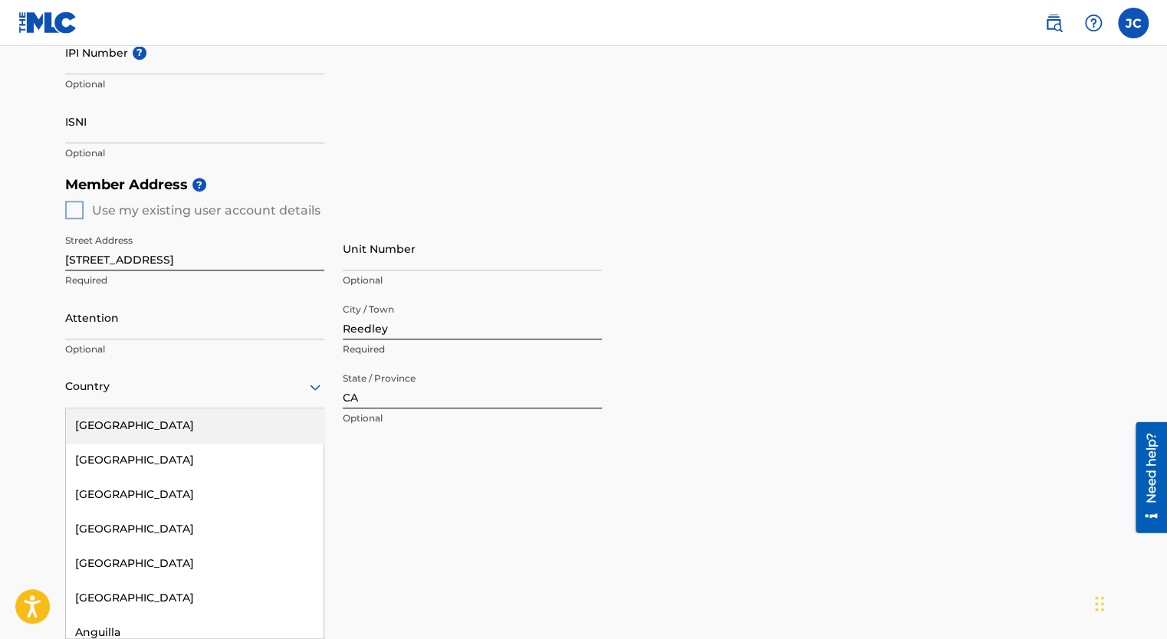
click at [123, 426] on div "[GEOGRAPHIC_DATA]" at bounding box center [195, 426] width 258 height 34
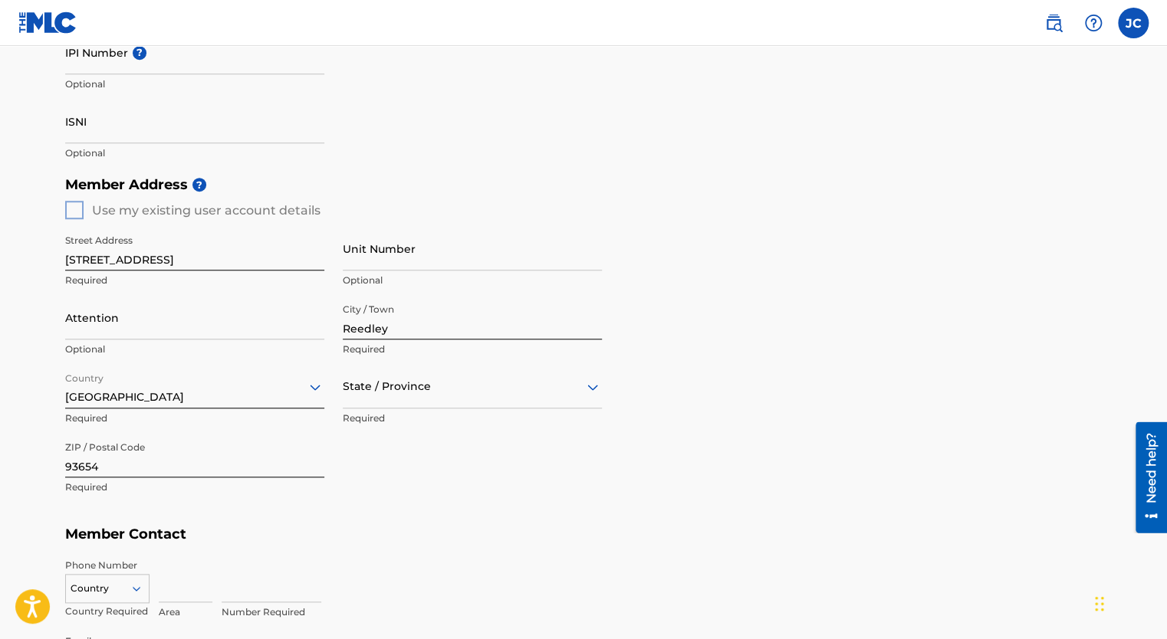
click at [343, 388] on input "text" at bounding box center [344, 387] width 3 height 16
click at [387, 603] on div "[US_STATE]" at bounding box center [472, 598] width 258 height 34
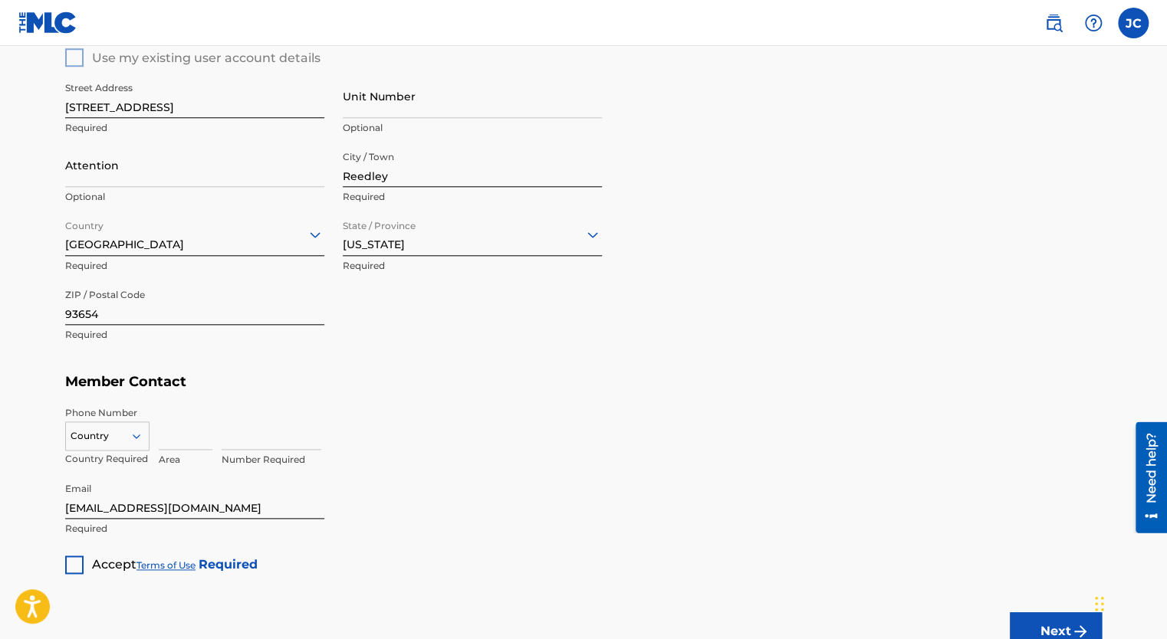
scroll to position [647, 0]
click at [140, 434] on div "216 results available. Use Up and Down to choose options, press Enter to select…" at bounding box center [107, 432] width 84 height 23
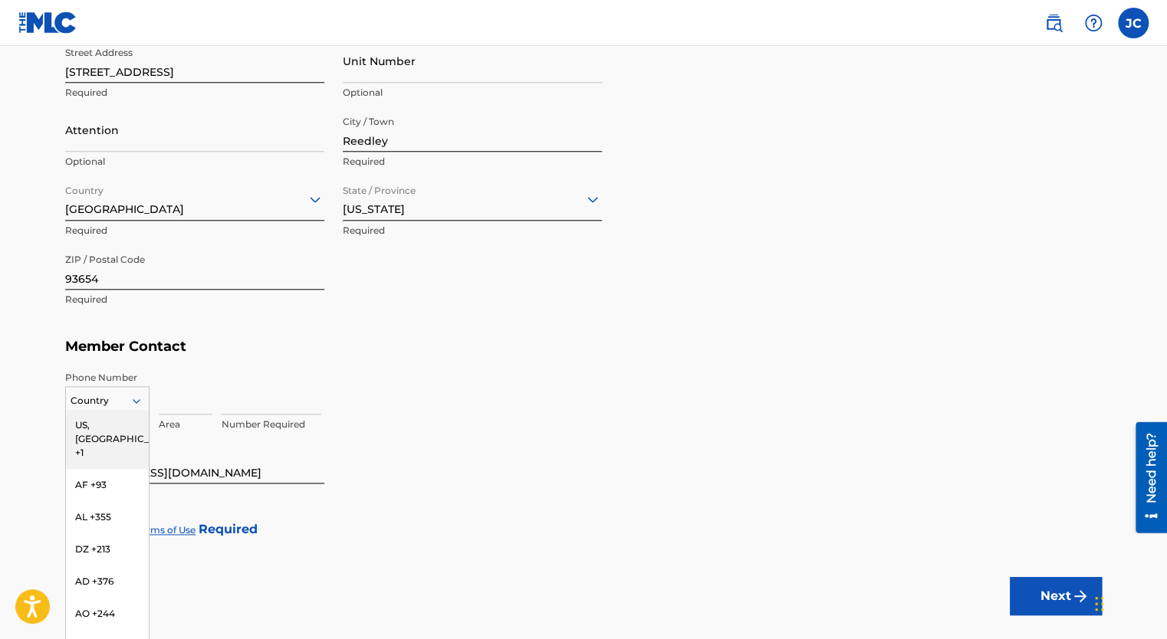
click at [109, 427] on div "US, [GEOGRAPHIC_DATA] +1" at bounding box center [107, 439] width 83 height 60
click at [176, 402] on input at bounding box center [186, 393] width 54 height 44
type input "559"
type input "[GEOGRAPHIC_DATA]"
type input "CA"
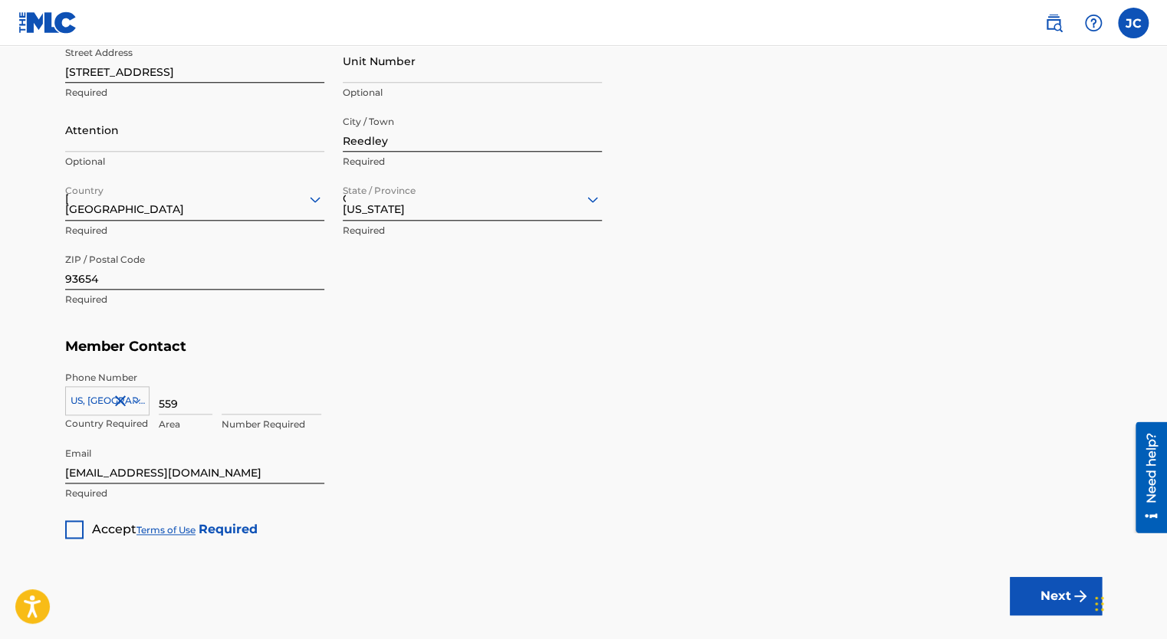
type input "1"
type input "9997143"
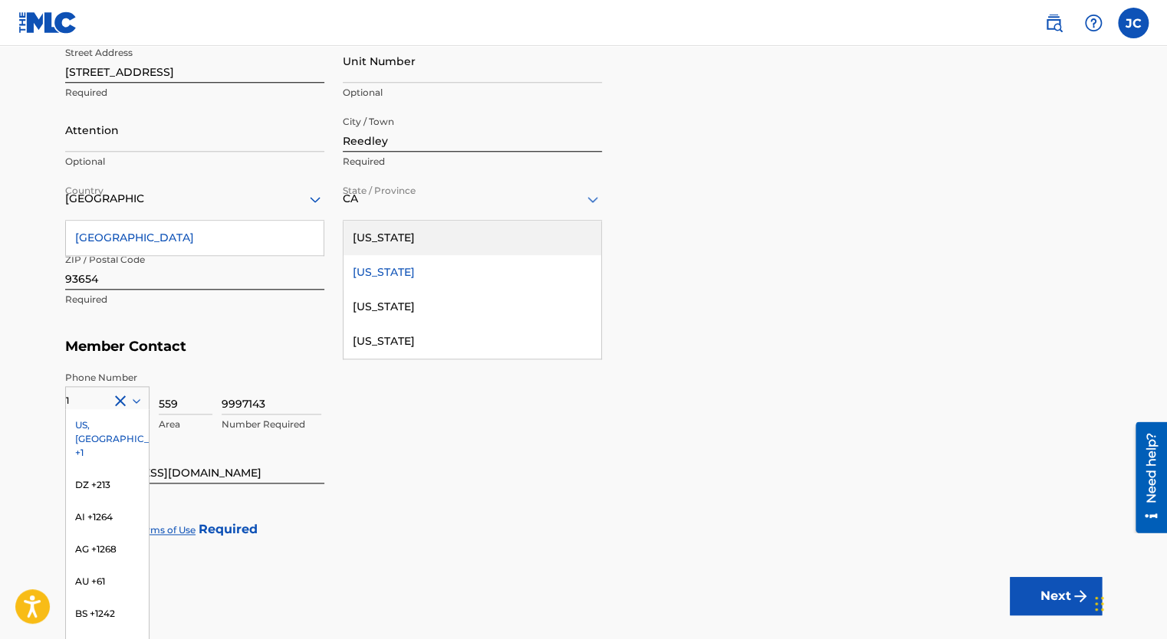
click at [283, 433] on div "9997143 Number Required" at bounding box center [272, 405] width 100 height 69
click at [275, 371] on input "9997143" at bounding box center [272, 393] width 100 height 44
click at [296, 354] on h5 "Member Contact" at bounding box center [583, 346] width 1036 height 33
click at [90, 427] on div "US, [GEOGRAPHIC_DATA] +1" at bounding box center [107, 439] width 83 height 60
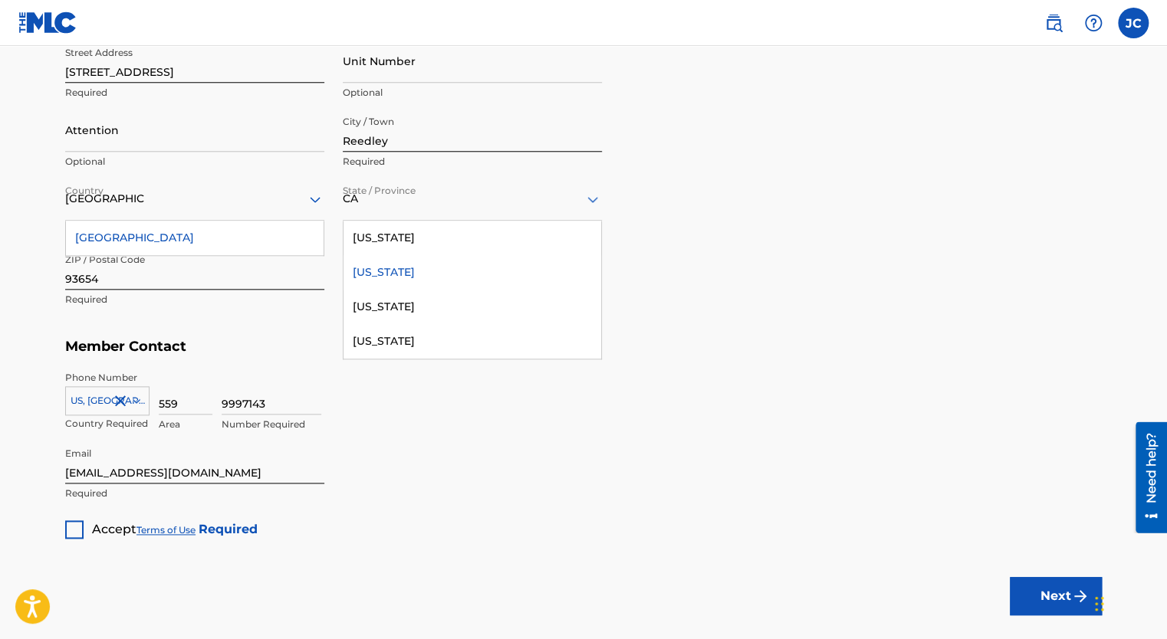
click at [396, 271] on div "[US_STATE]" at bounding box center [472, 272] width 258 height 34
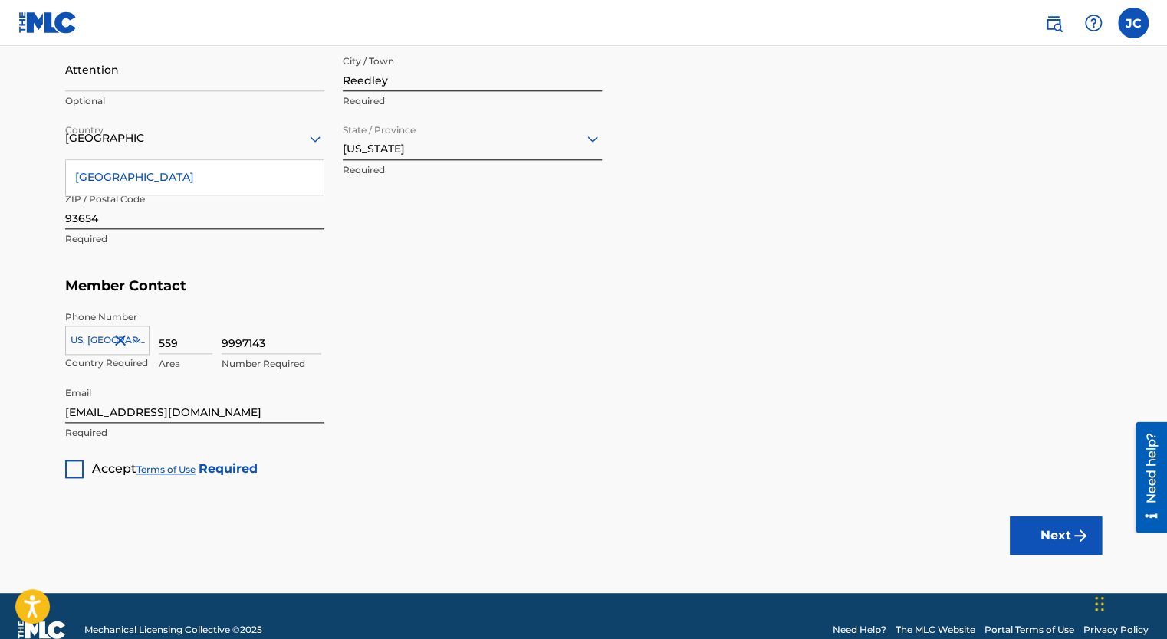
scroll to position [758, 0]
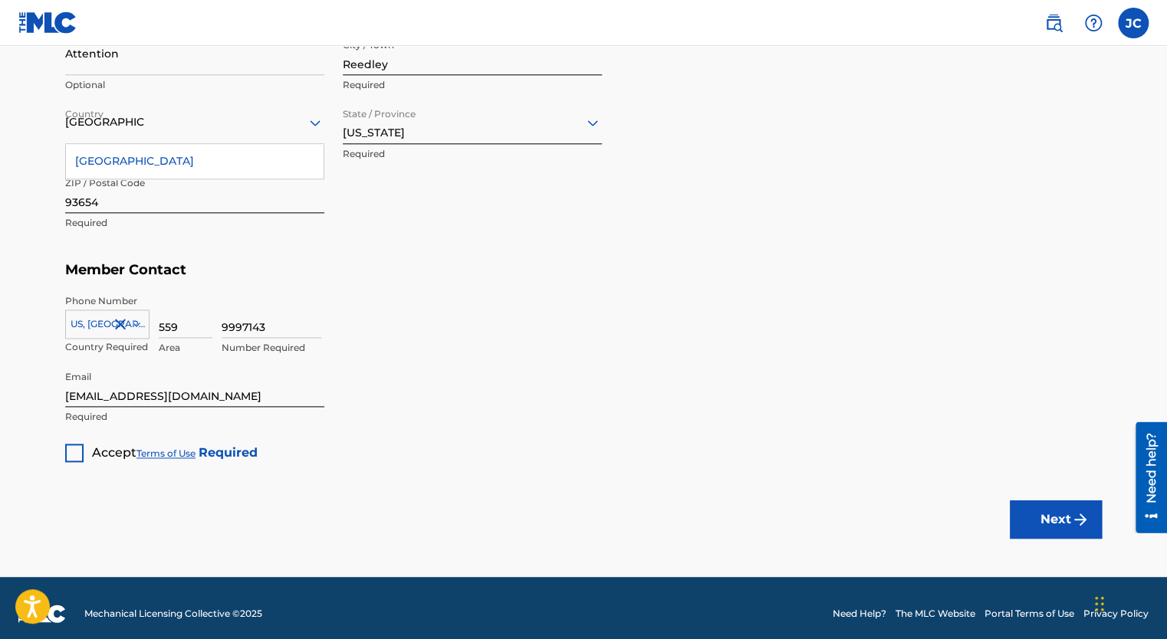
click at [71, 448] on div at bounding box center [74, 453] width 18 height 18
click at [1047, 520] on button "Next" at bounding box center [1056, 520] width 92 height 38
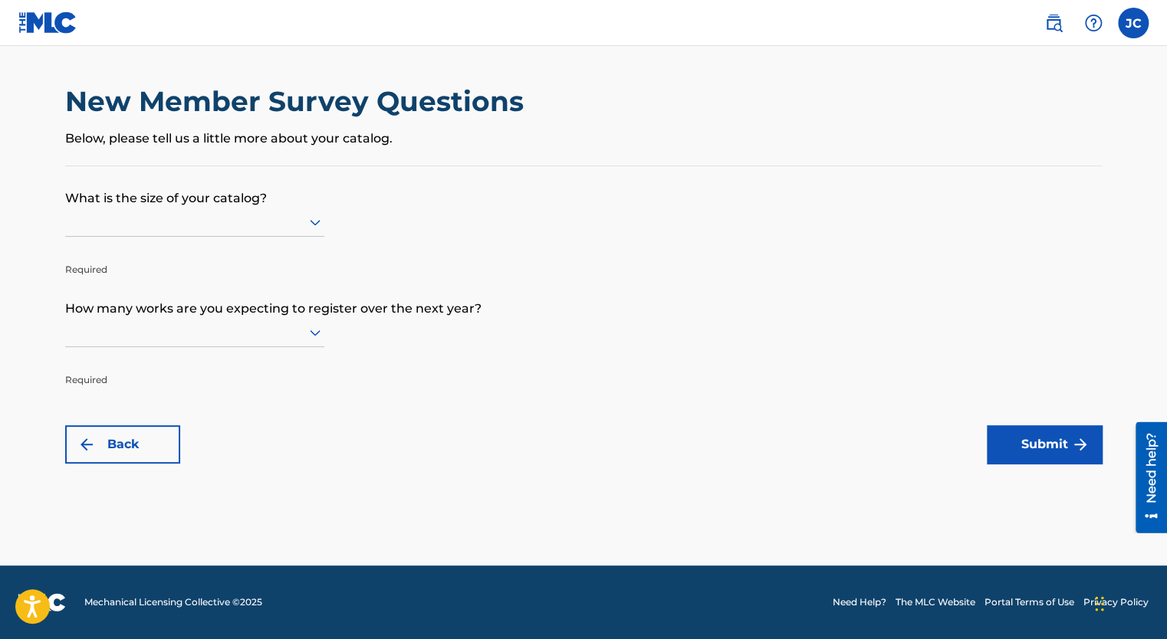
click at [313, 225] on icon at bounding box center [315, 223] width 11 height 6
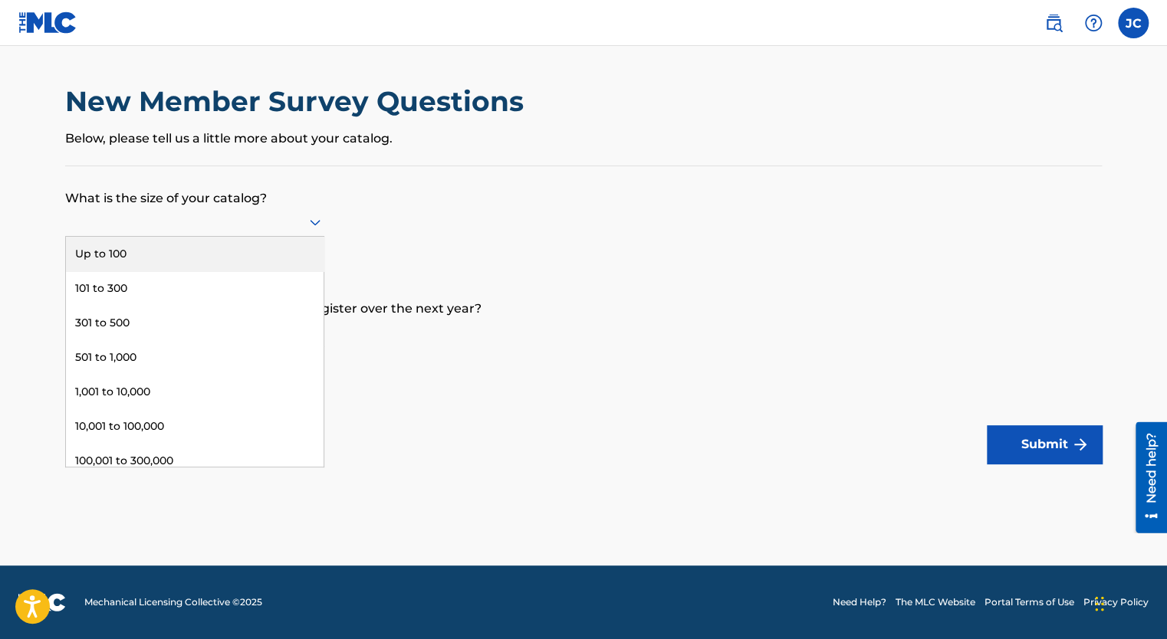
click at [171, 257] on div "Up to 100" at bounding box center [195, 254] width 258 height 34
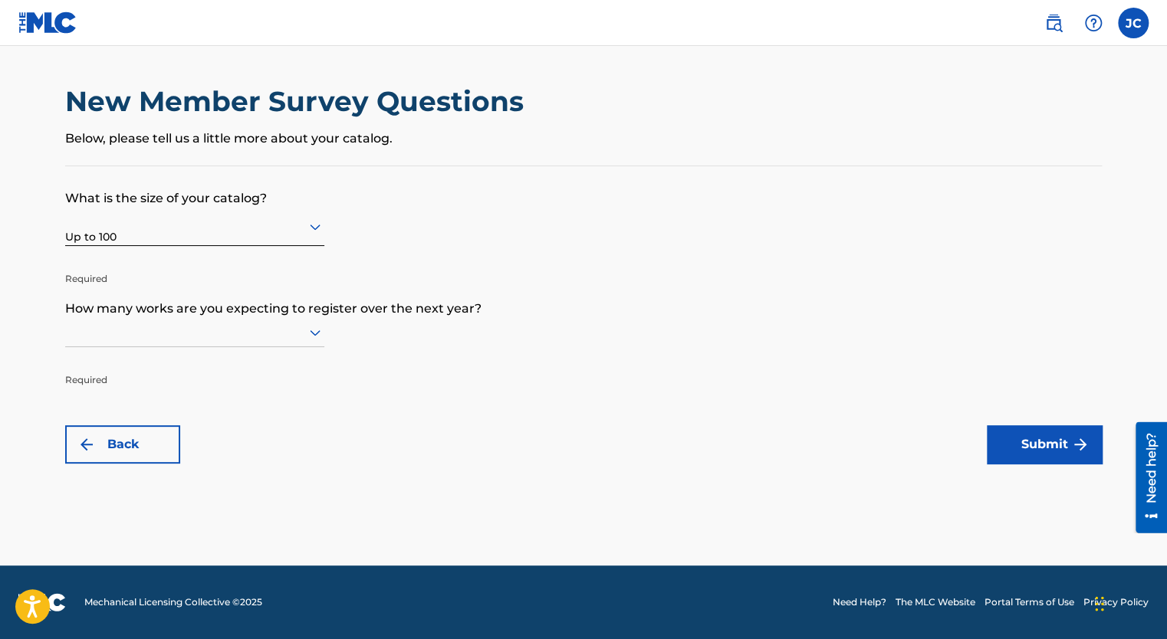
click at [310, 335] on icon at bounding box center [315, 332] width 18 height 18
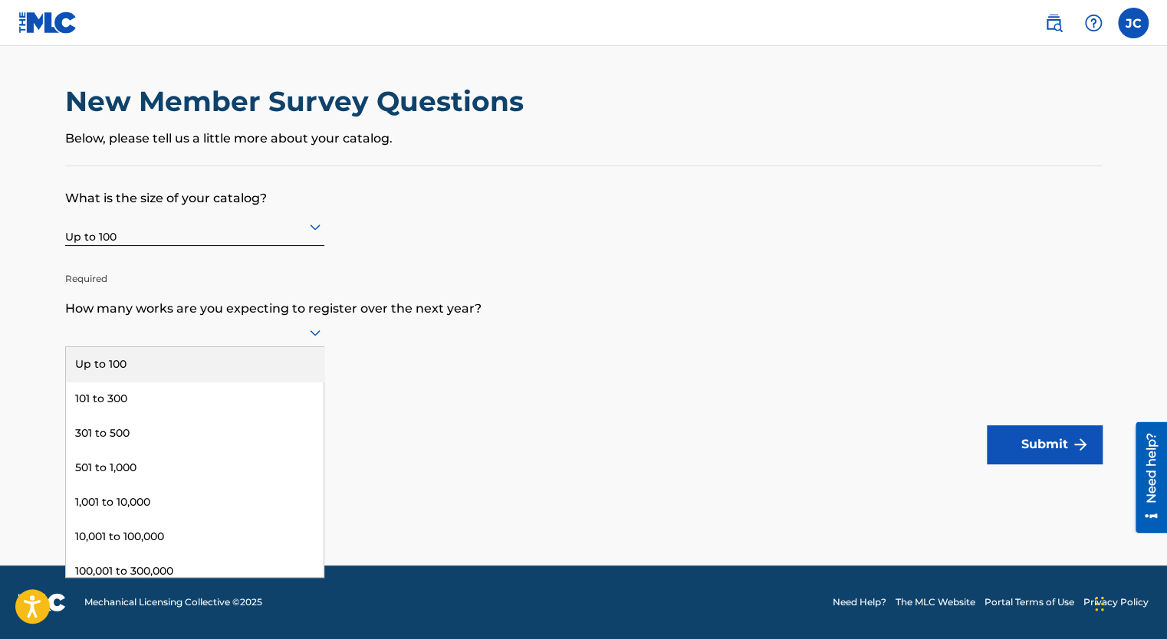
click at [220, 363] on div "Up to 100" at bounding box center [195, 364] width 258 height 34
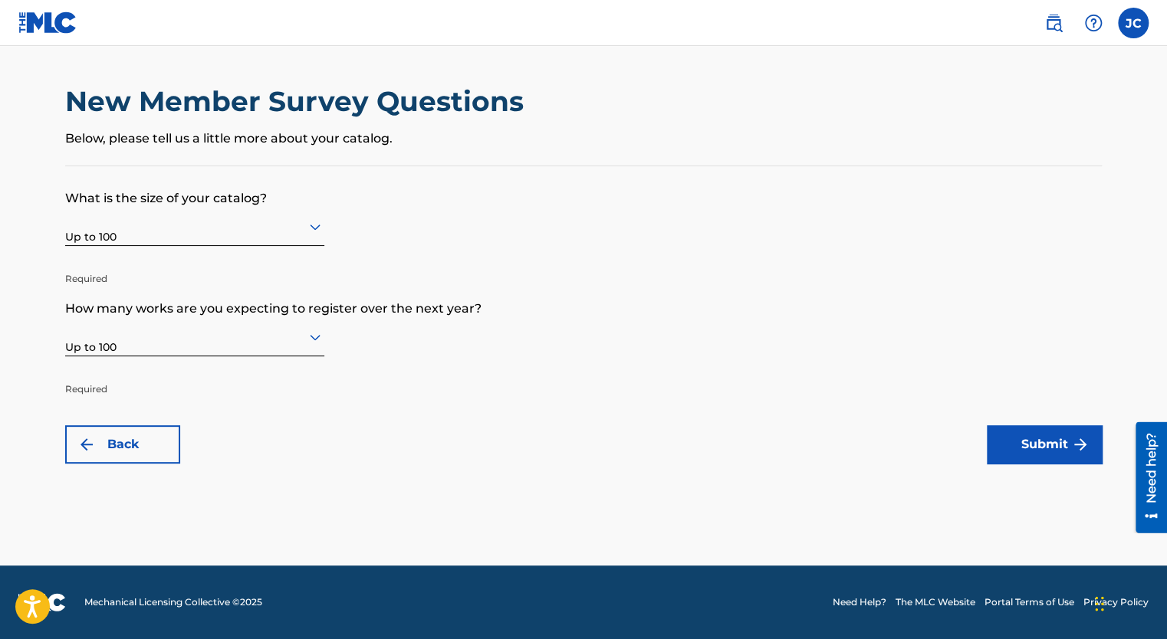
click at [1046, 446] on button "Submit" at bounding box center [1044, 444] width 115 height 38
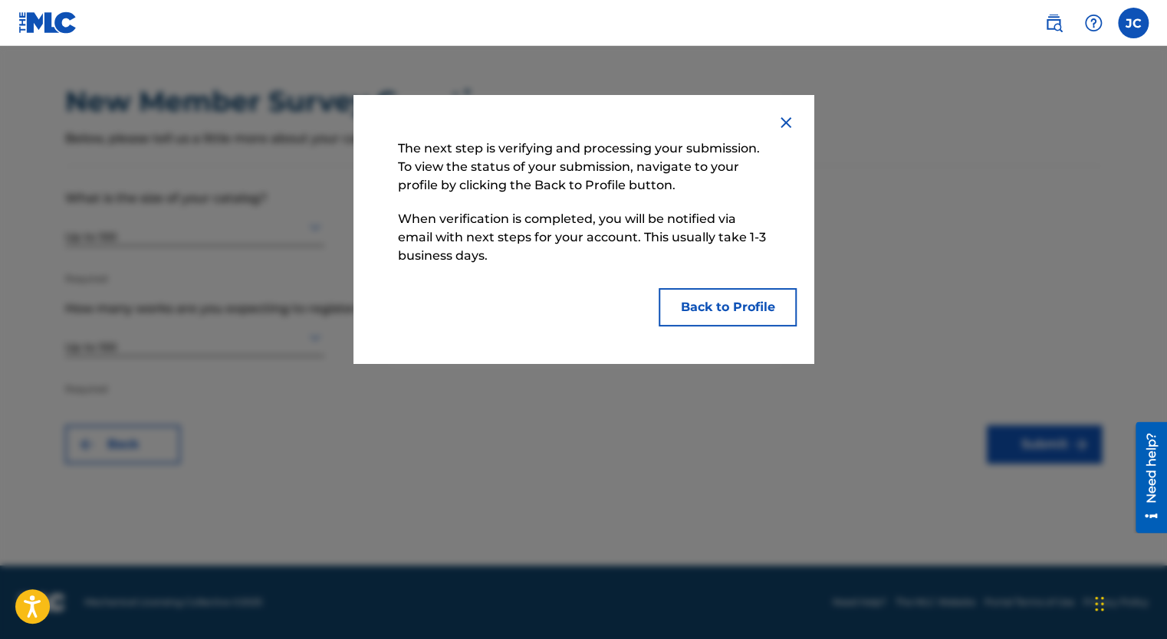
click at [732, 308] on button "Back to Profile" at bounding box center [727, 307] width 138 height 38
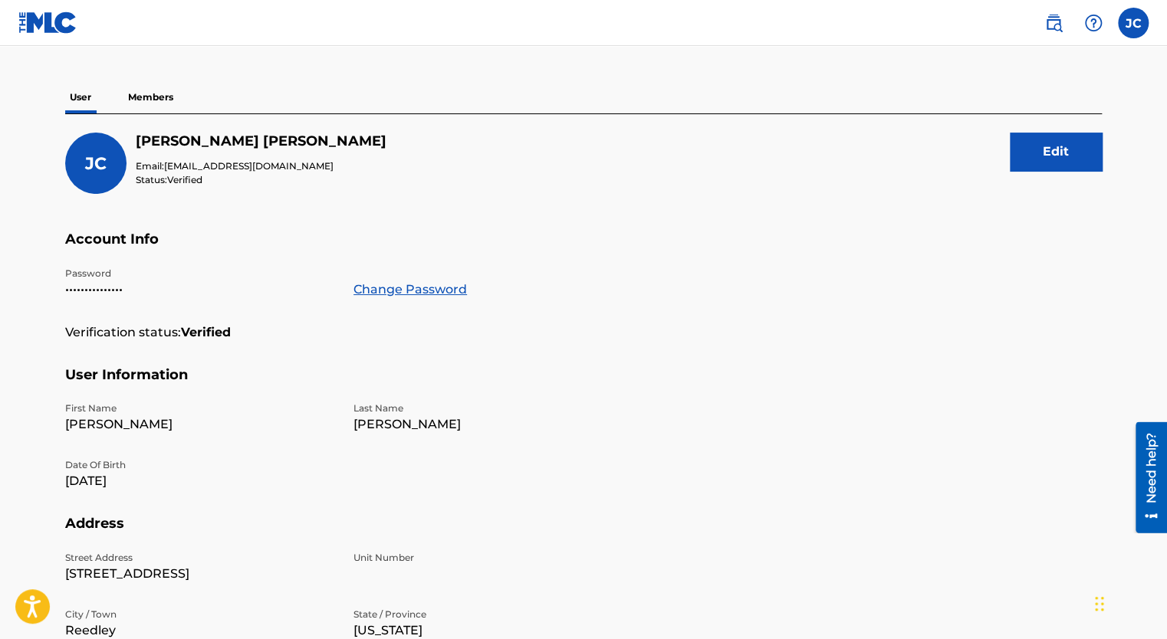
scroll to position [85, 0]
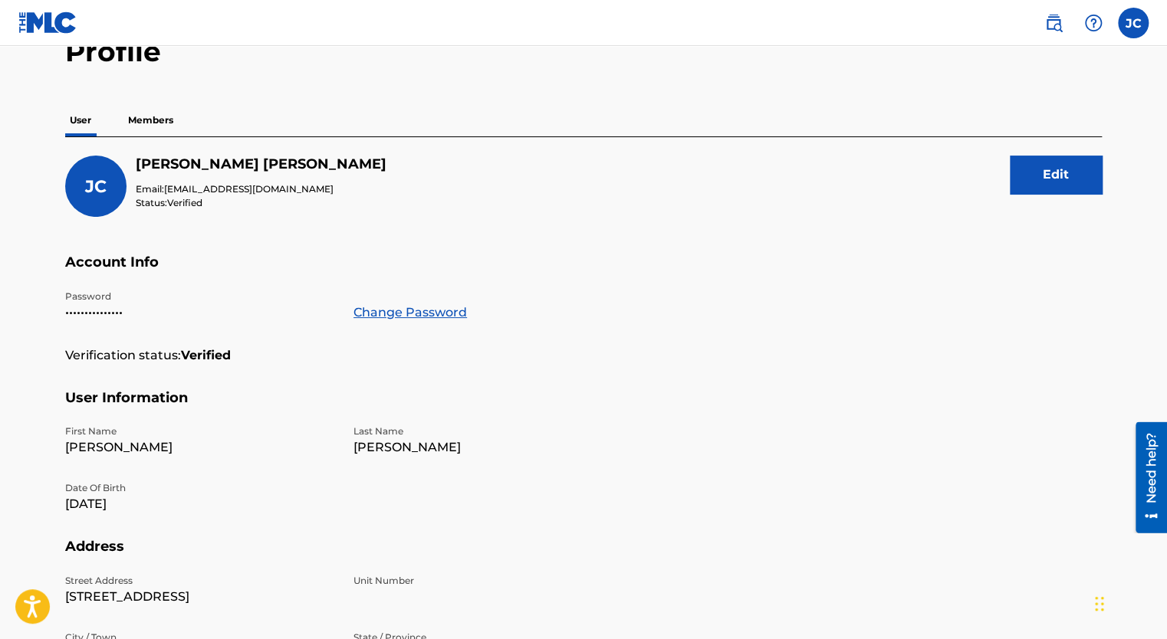
click at [145, 117] on p "Members" at bounding box center [150, 120] width 54 height 32
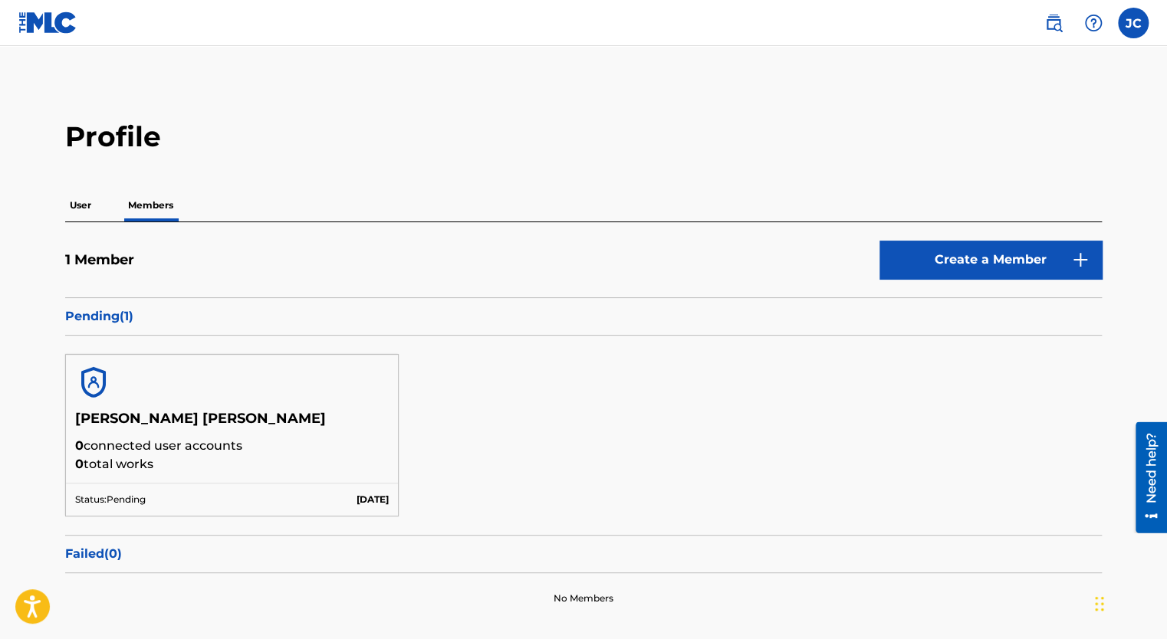
click at [80, 202] on p "User" at bounding box center [80, 205] width 31 height 32
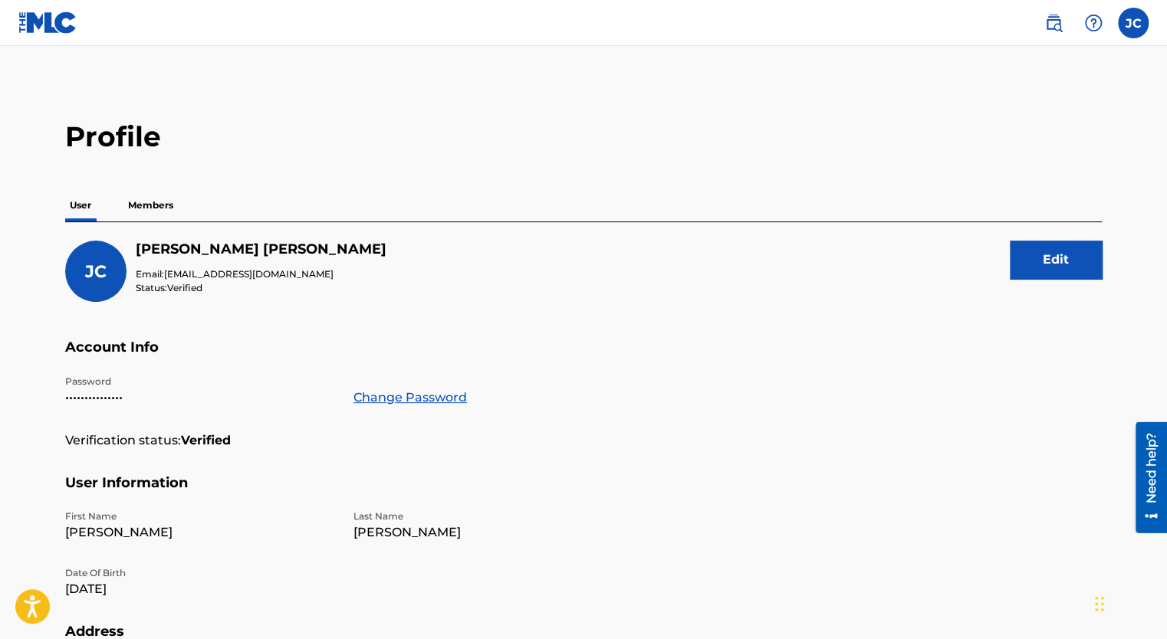
click at [148, 204] on p "Members" at bounding box center [150, 205] width 54 height 32
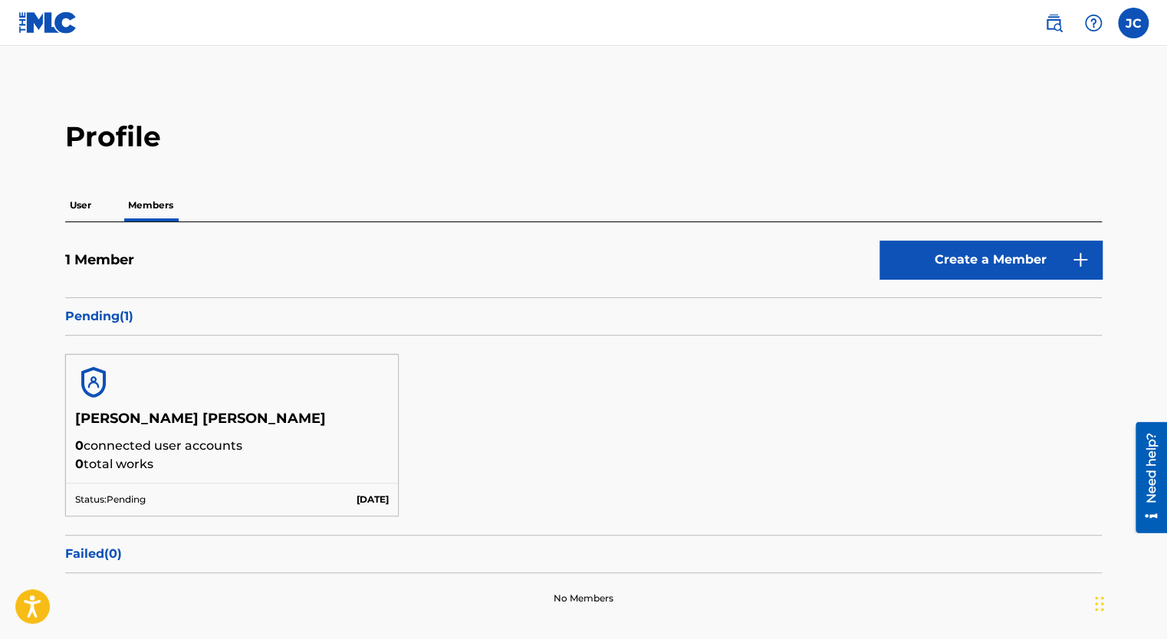
click at [86, 207] on p "User" at bounding box center [80, 205] width 31 height 32
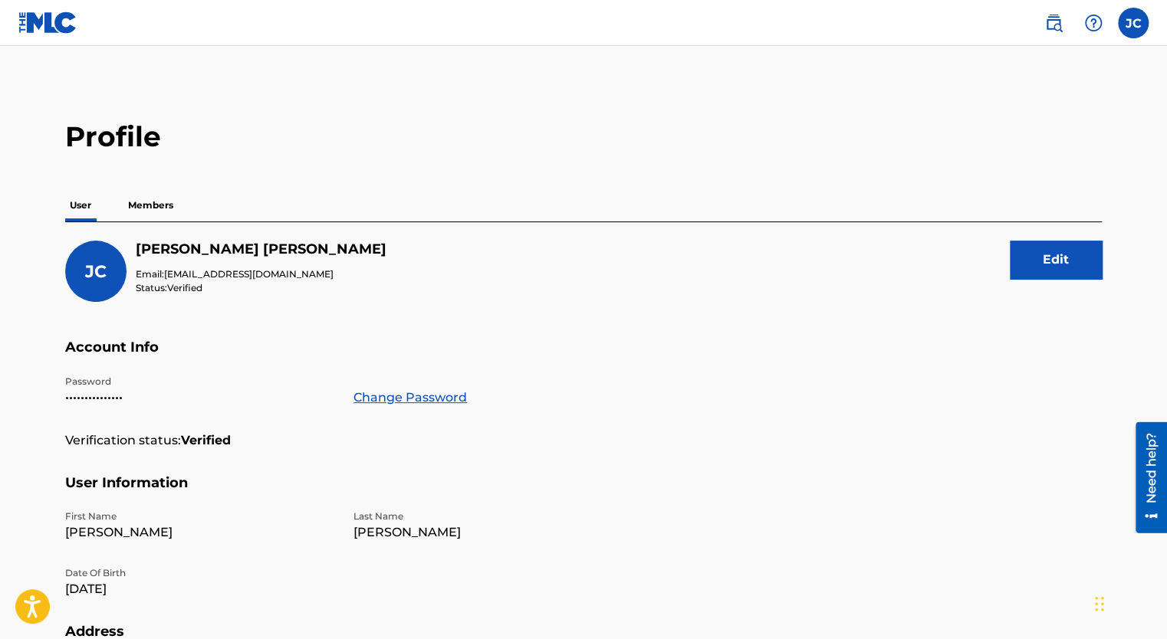
click at [1056, 28] on img at bounding box center [1053, 23] width 18 height 18
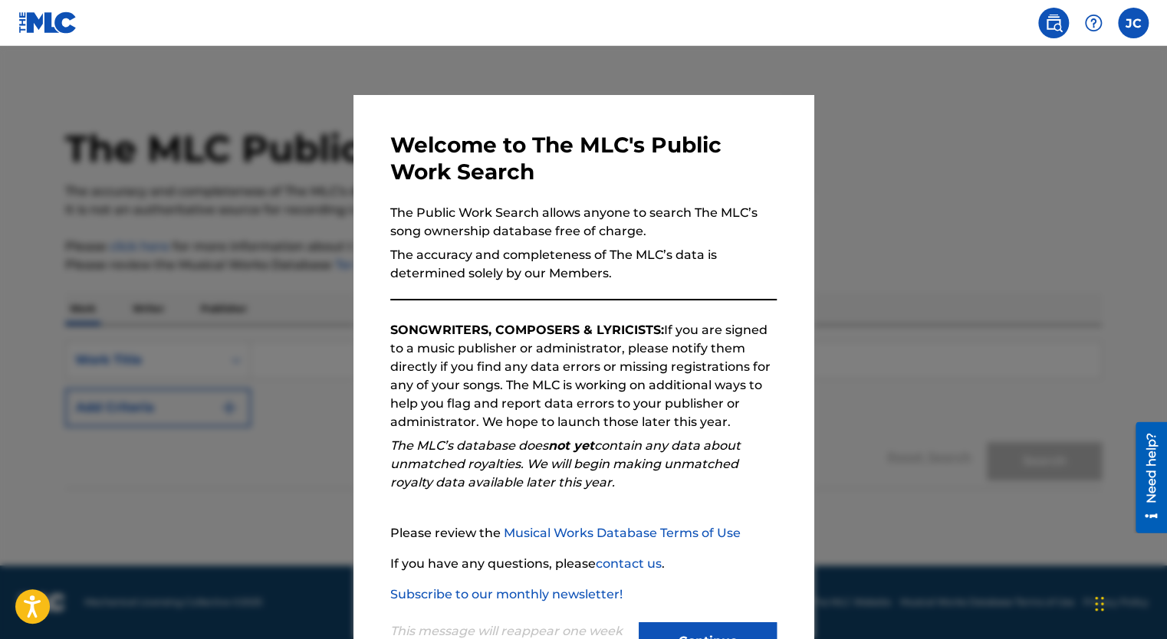
click at [1058, 12] on link at bounding box center [1053, 23] width 31 height 31
